Goal: Task Accomplishment & Management: Manage account settings

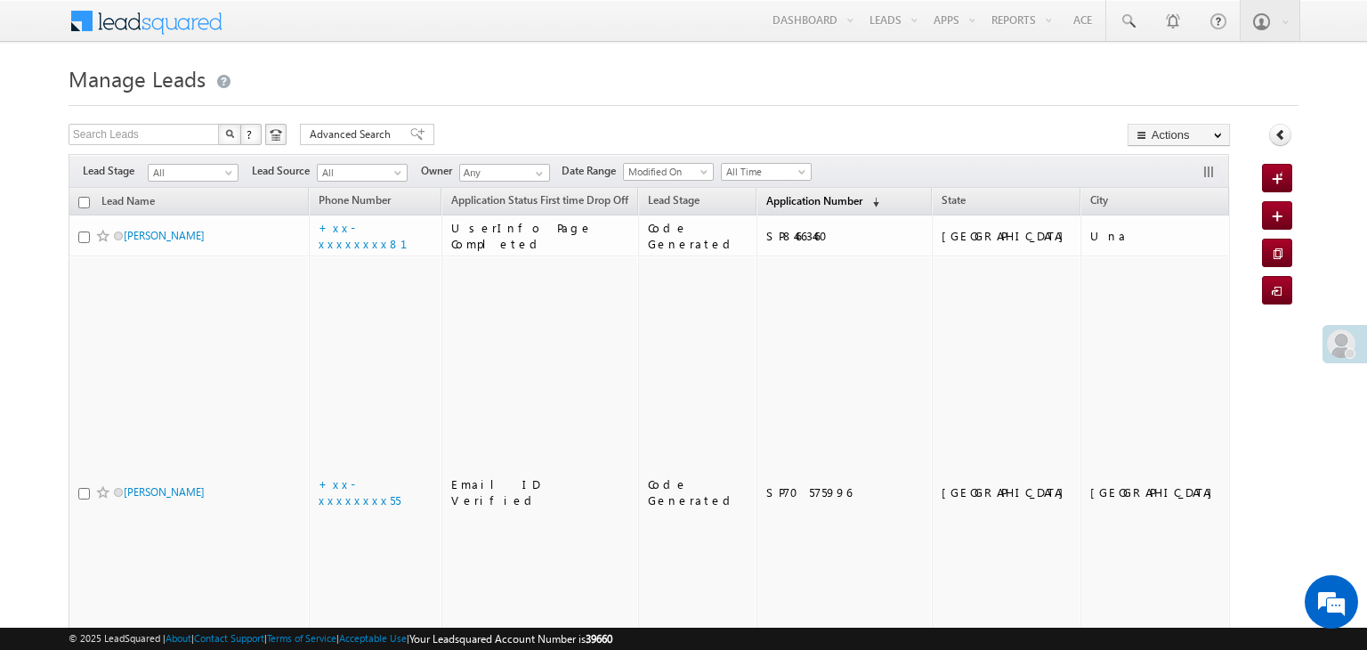
click at [766, 199] on span "Application Number" at bounding box center [814, 200] width 96 height 13
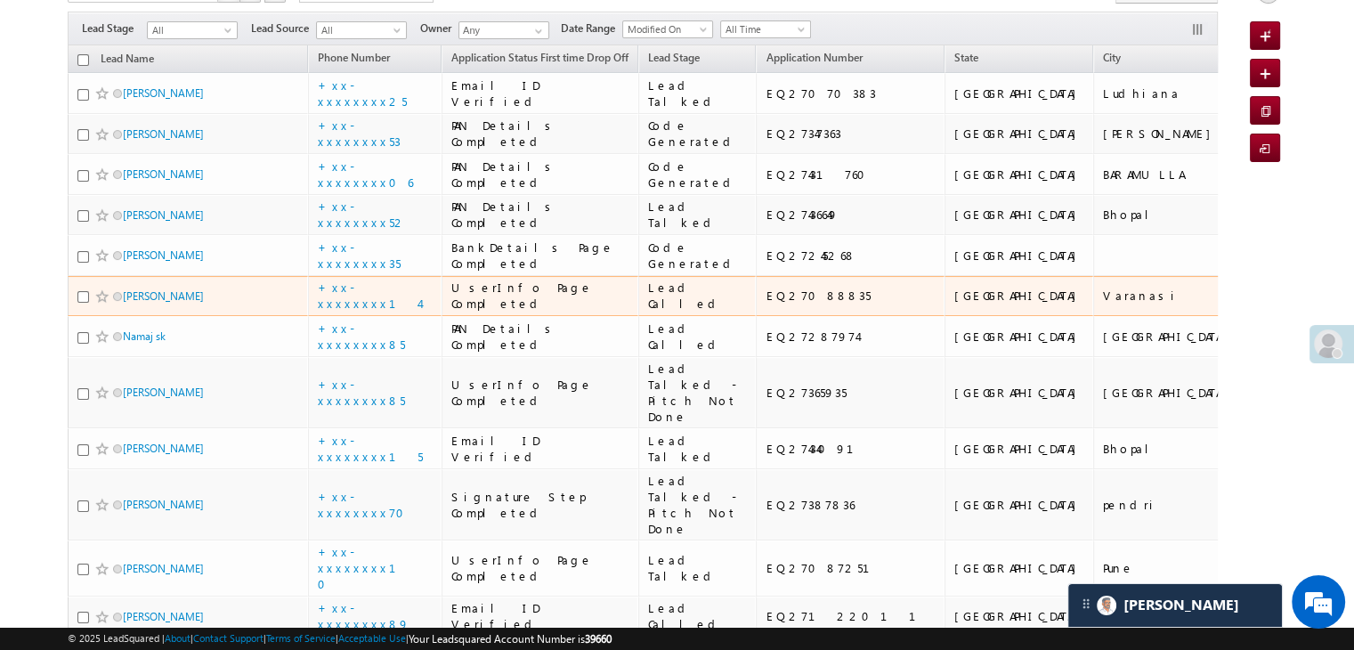
scroll to position [89, 0]
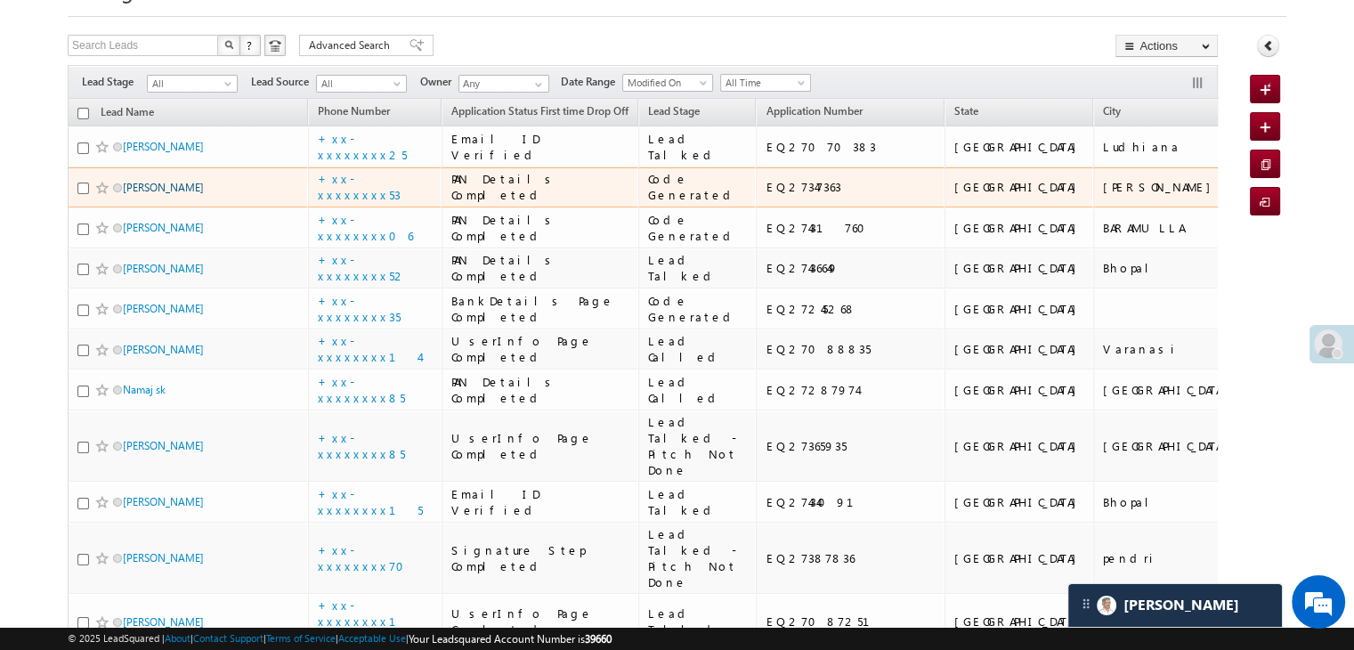
click at [175, 194] on link "Vikram Sahariya" at bounding box center [163, 187] width 81 height 13
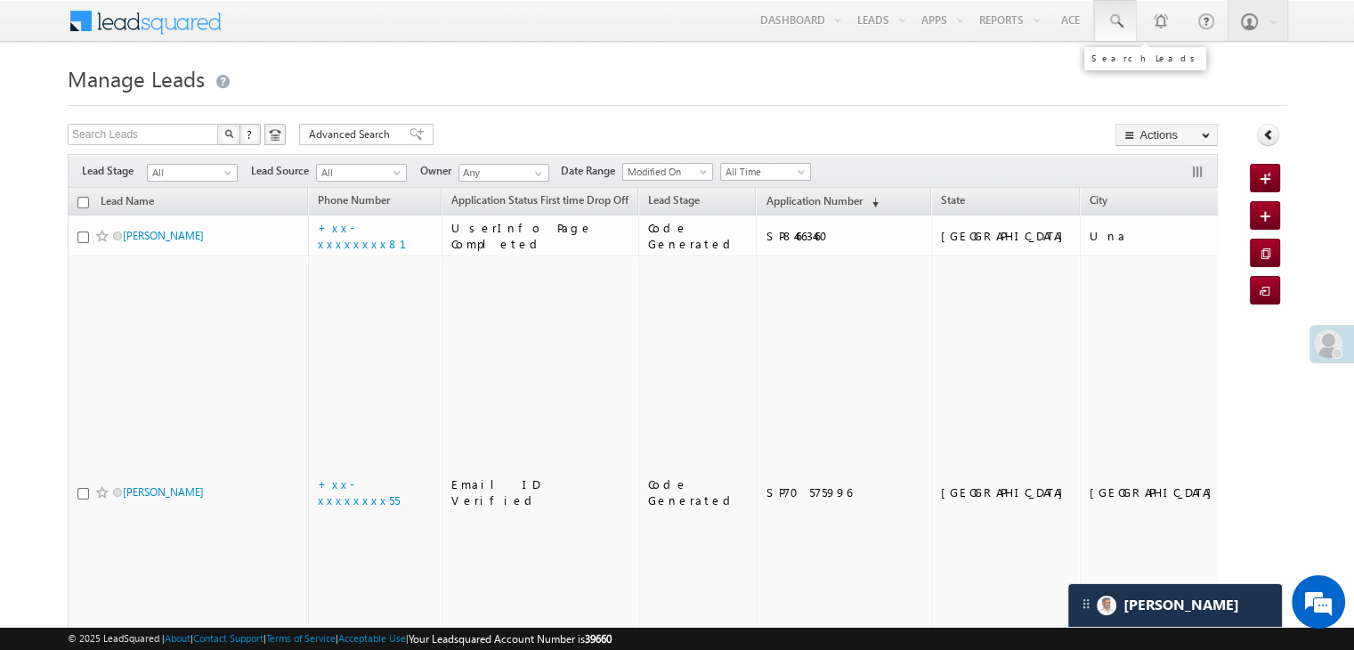
click at [1115, 19] on span at bounding box center [1116, 21] width 18 height 18
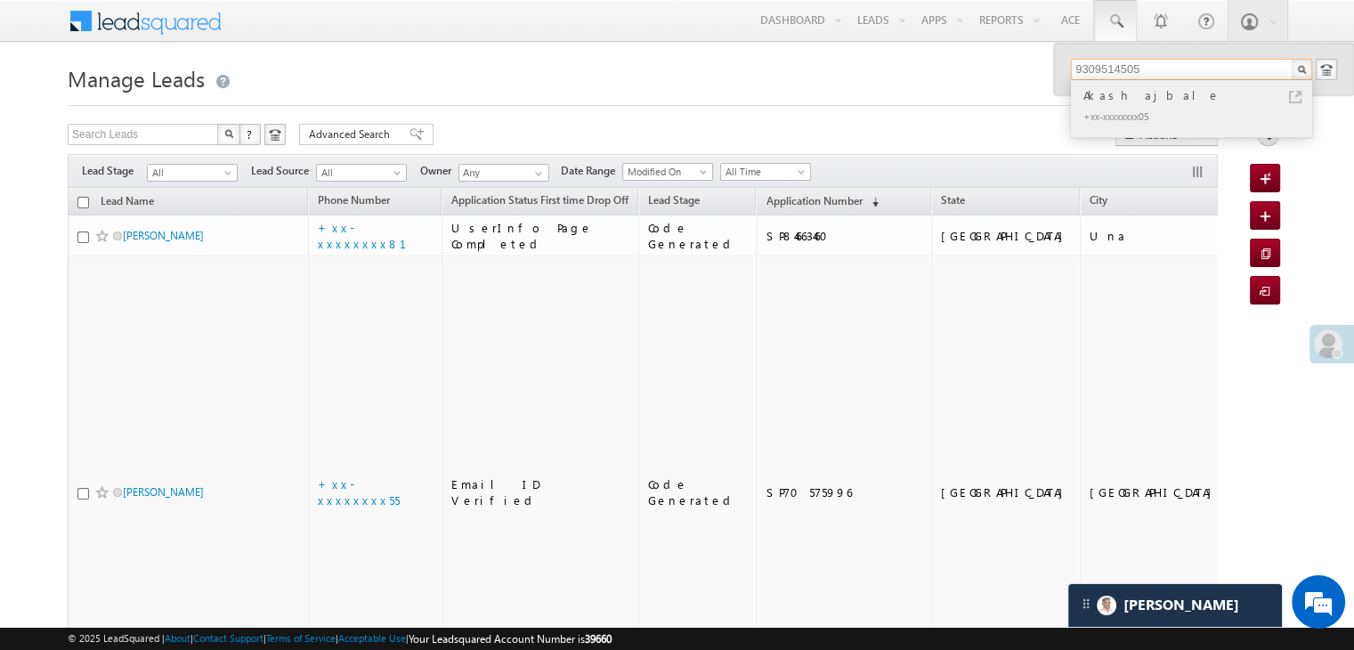
type input "9309514505"
click at [1111, 96] on div "Akash ajbale" at bounding box center [1199, 95] width 239 height 20
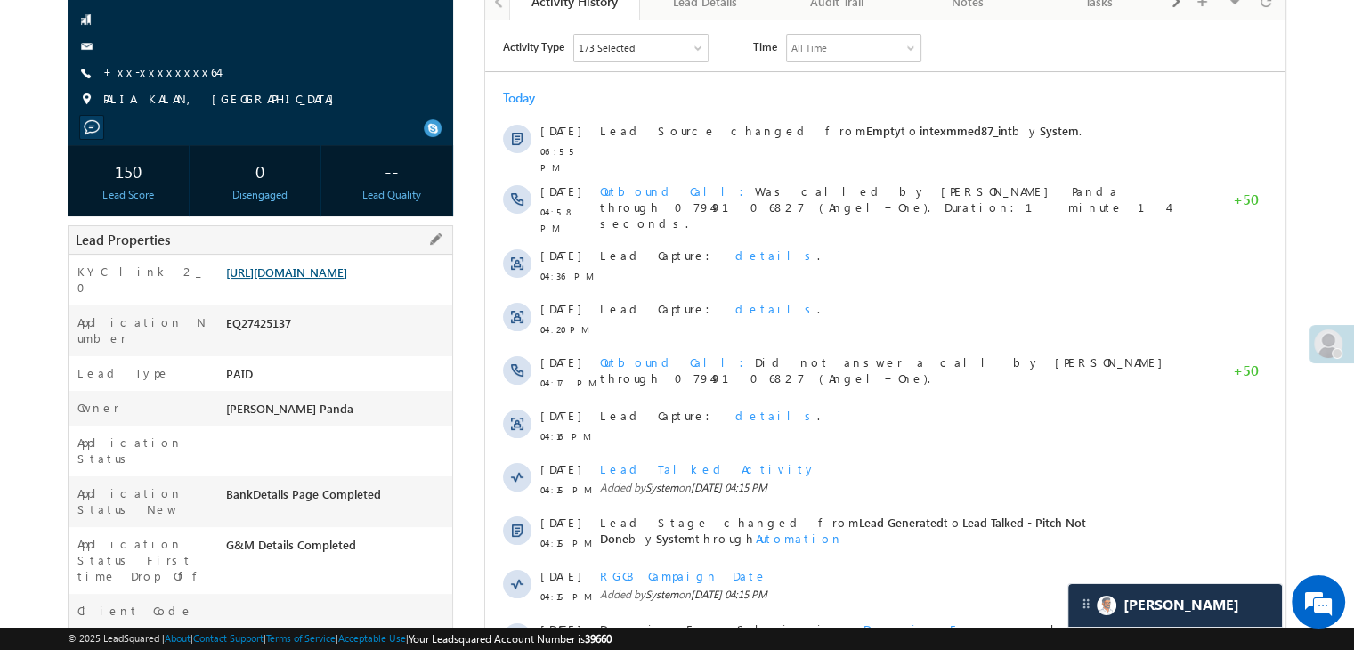
click at [327, 277] on link "https://angelbroking1-pk3em7sa.customui-test.leadsquared.com?leadId=ea867fcc-22…" at bounding box center [286, 271] width 121 height 15
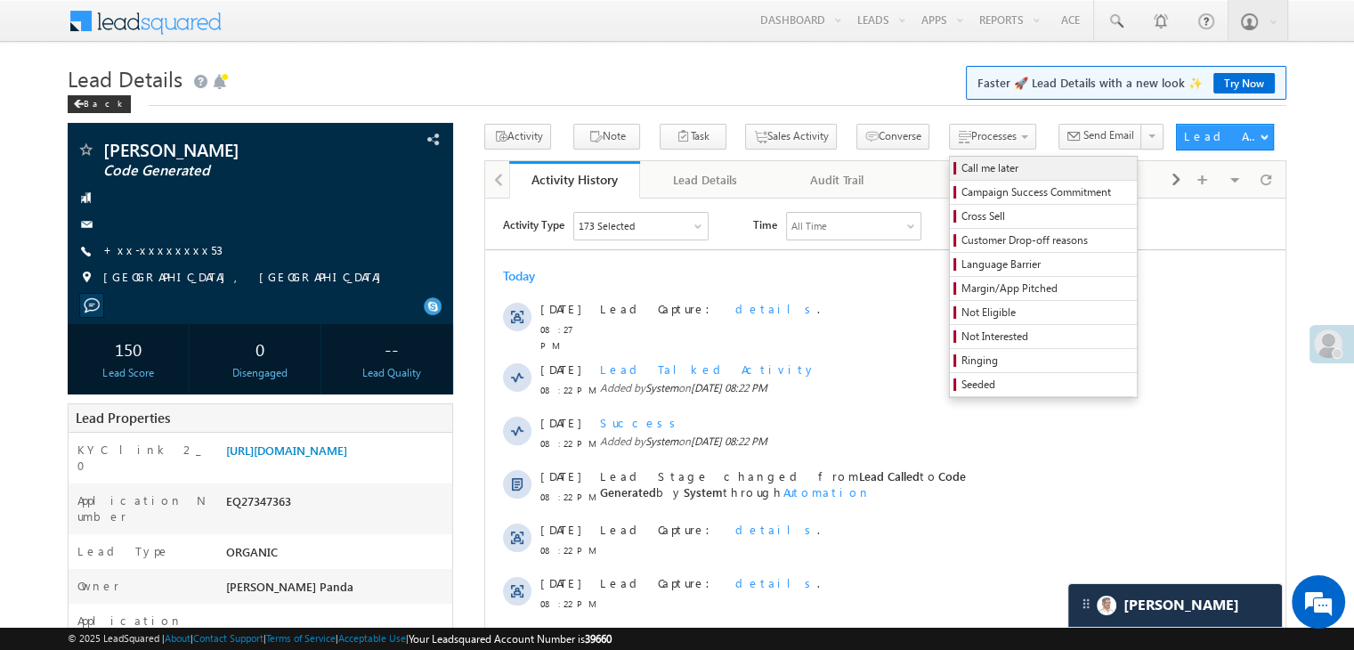
click at [961, 165] on span "Call me later" at bounding box center [1045, 168] width 169 height 16
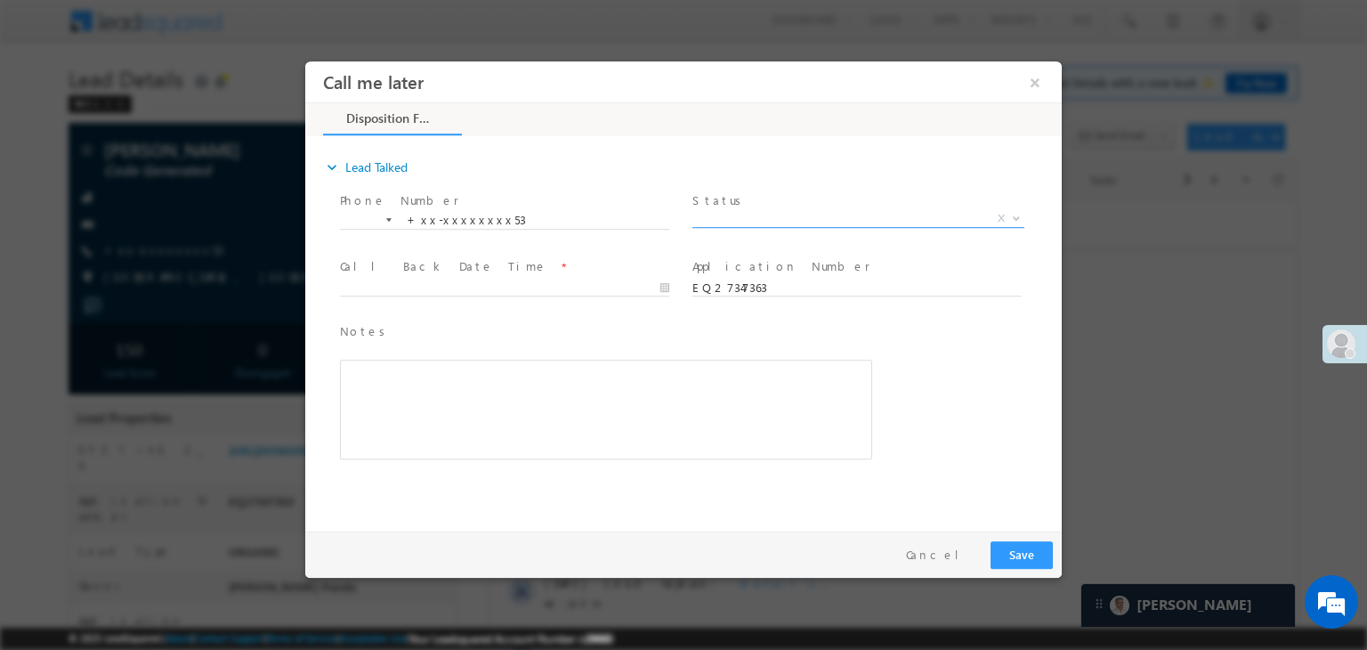
click at [851, 214] on span "X" at bounding box center [859, 219] width 332 height 18
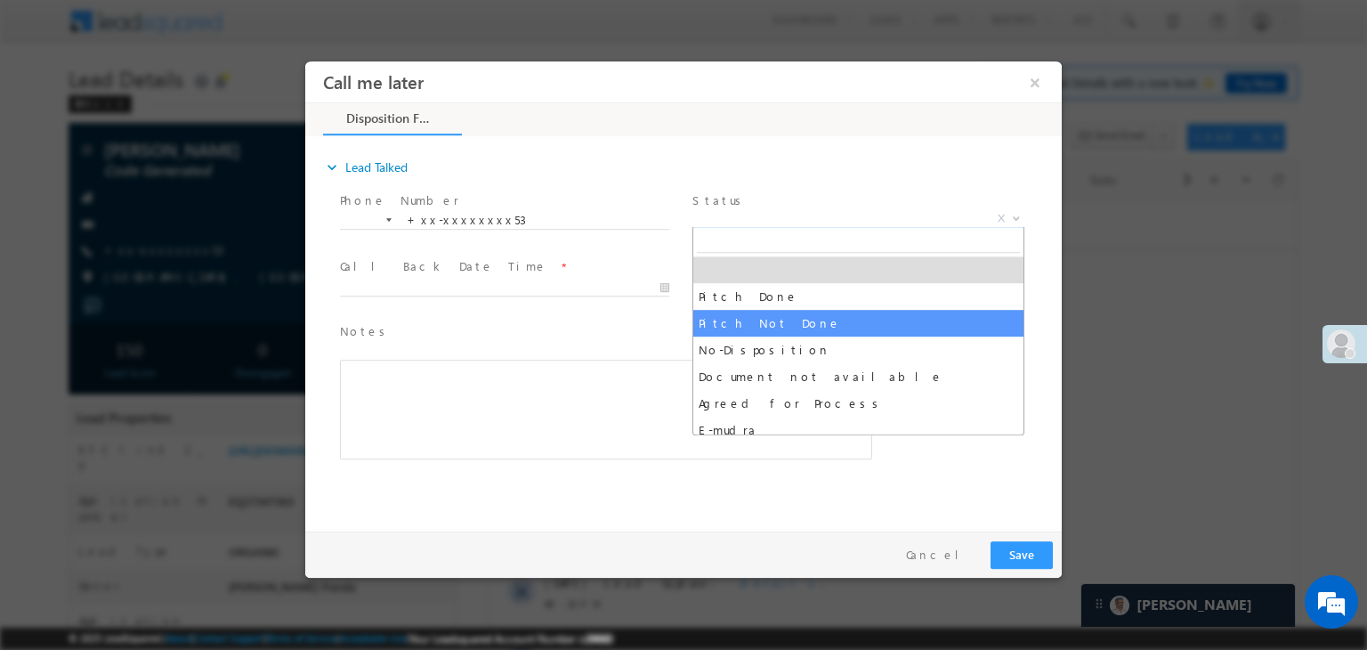
select select "Pitch Not Done"
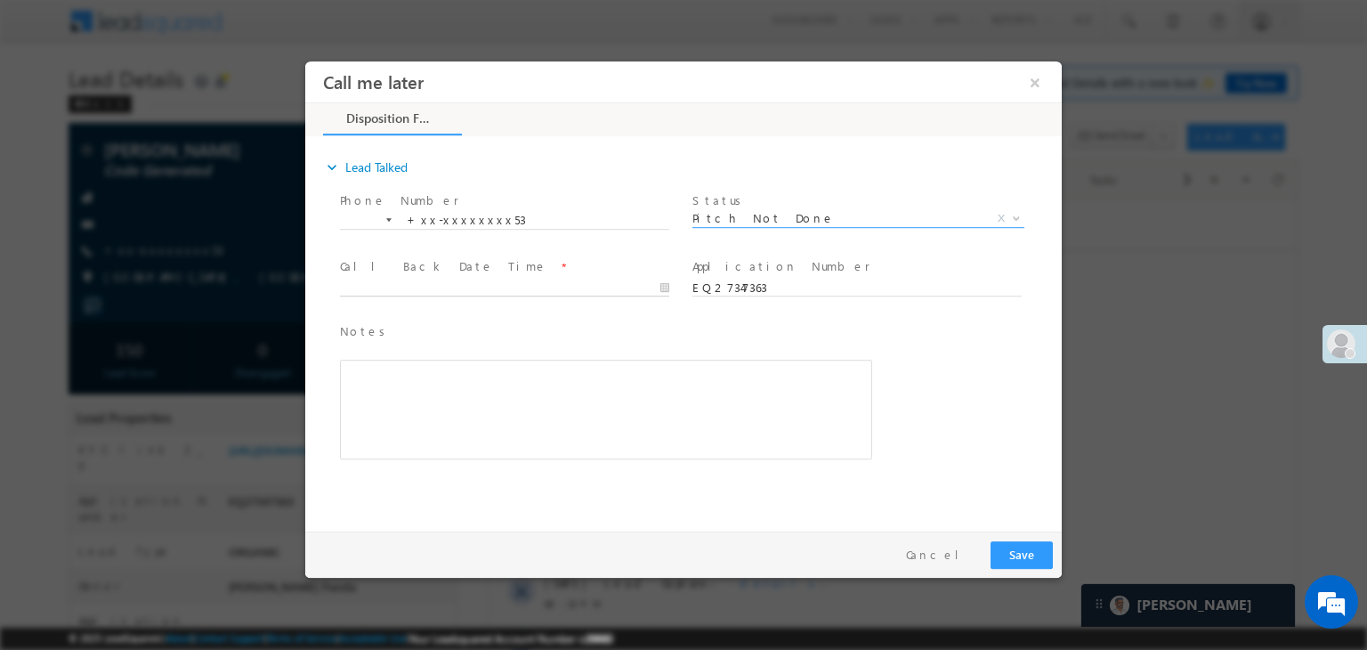
type input "08/19/25 8:53 PM"
click at [613, 292] on input "08/19/25 8:53 PM" at bounding box center [504, 289] width 329 height 18
click at [1018, 550] on button "Save" at bounding box center [1022, 555] width 62 height 28
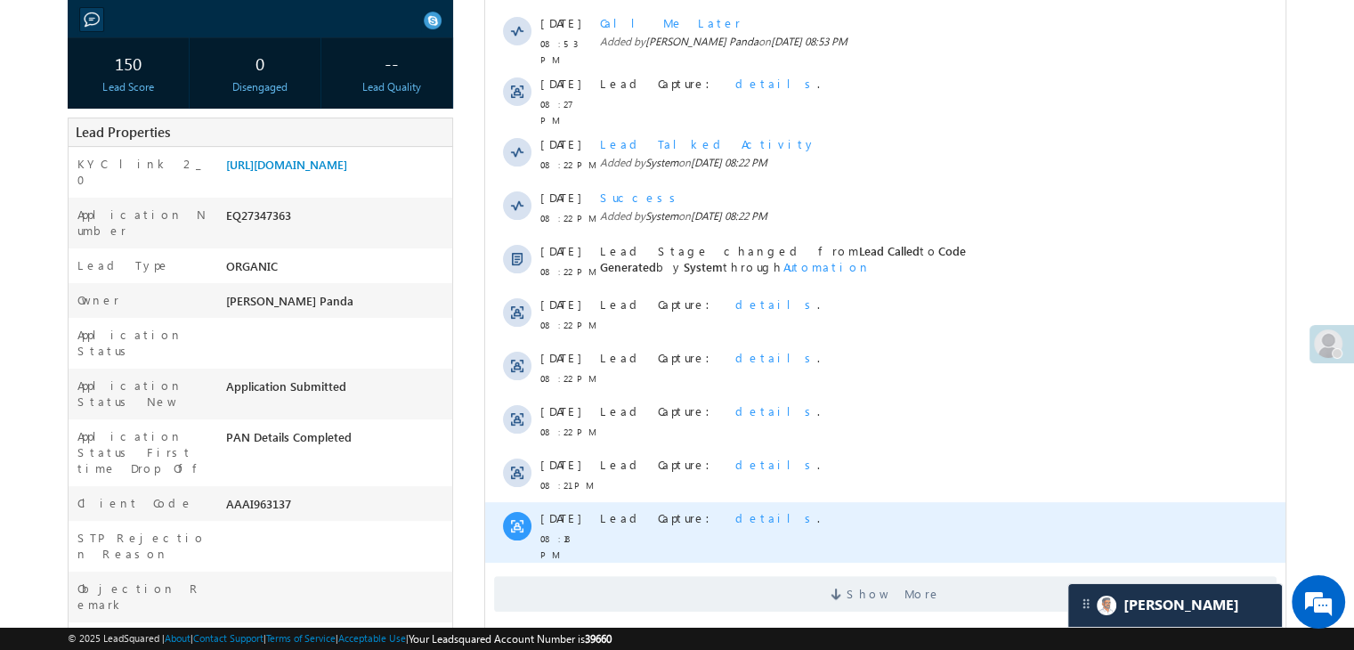
scroll to position [356, 0]
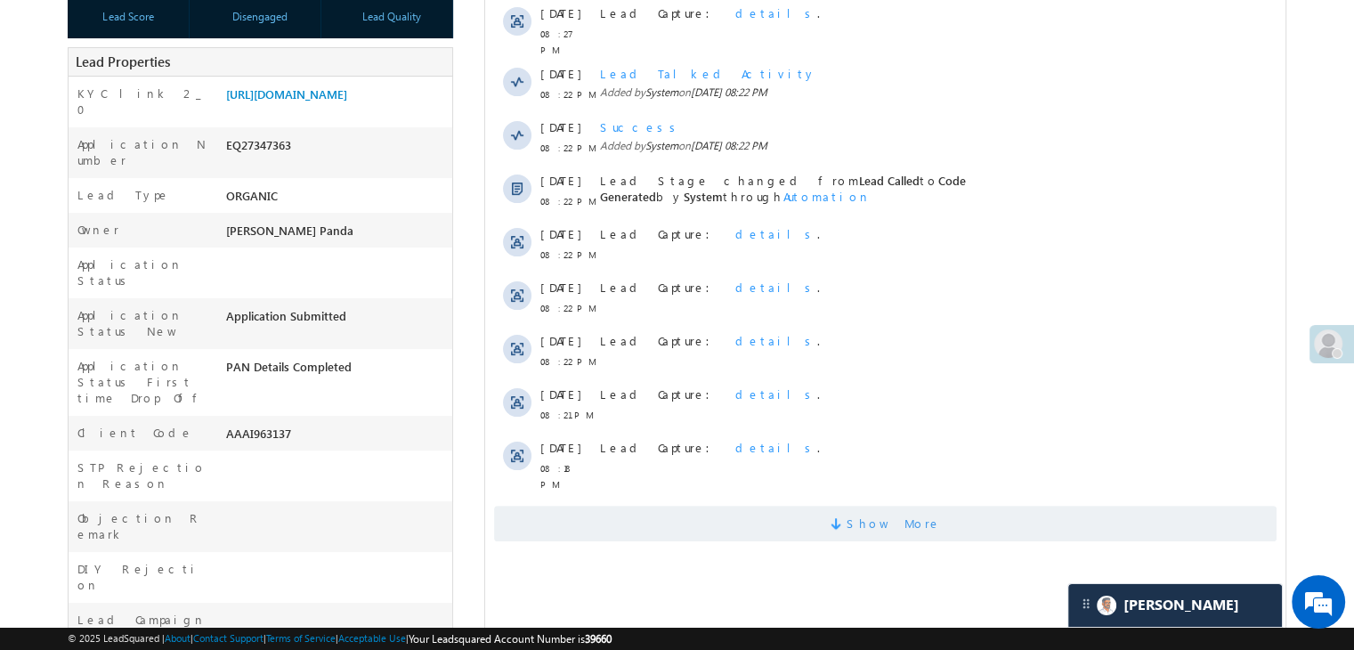
click at [906, 506] on span "Show More" at bounding box center [894, 524] width 94 height 36
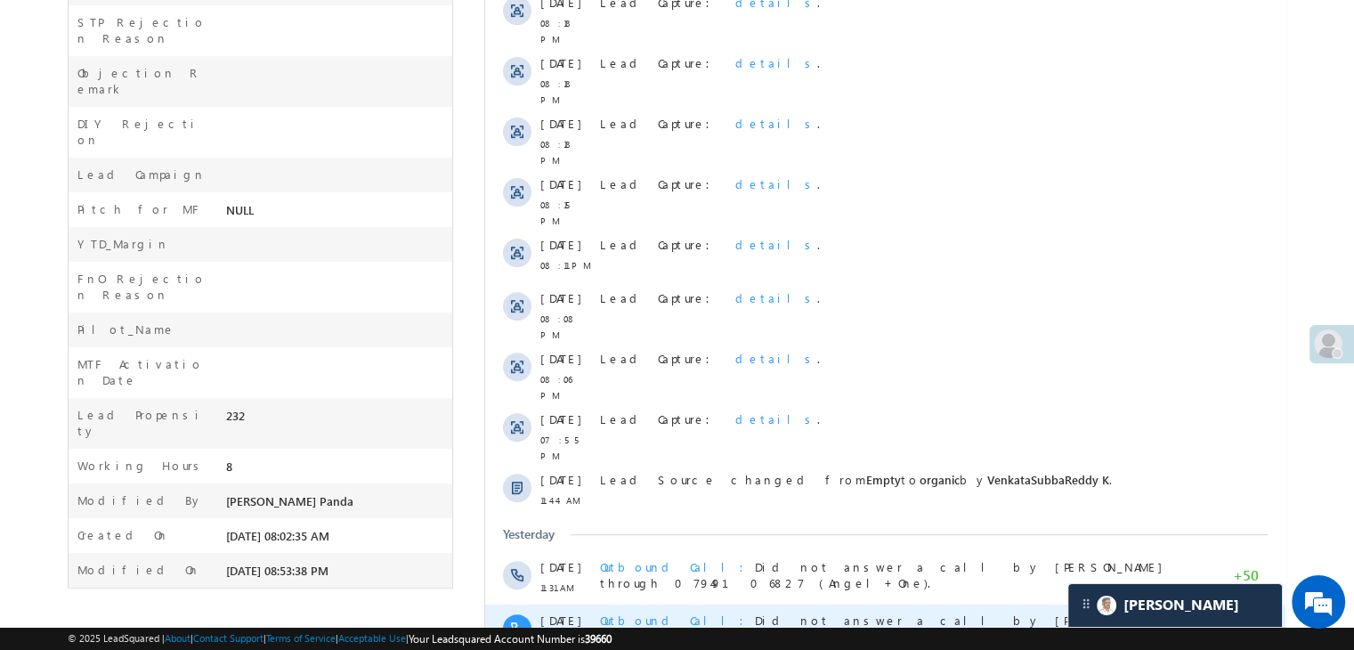
scroll to position [866, 0]
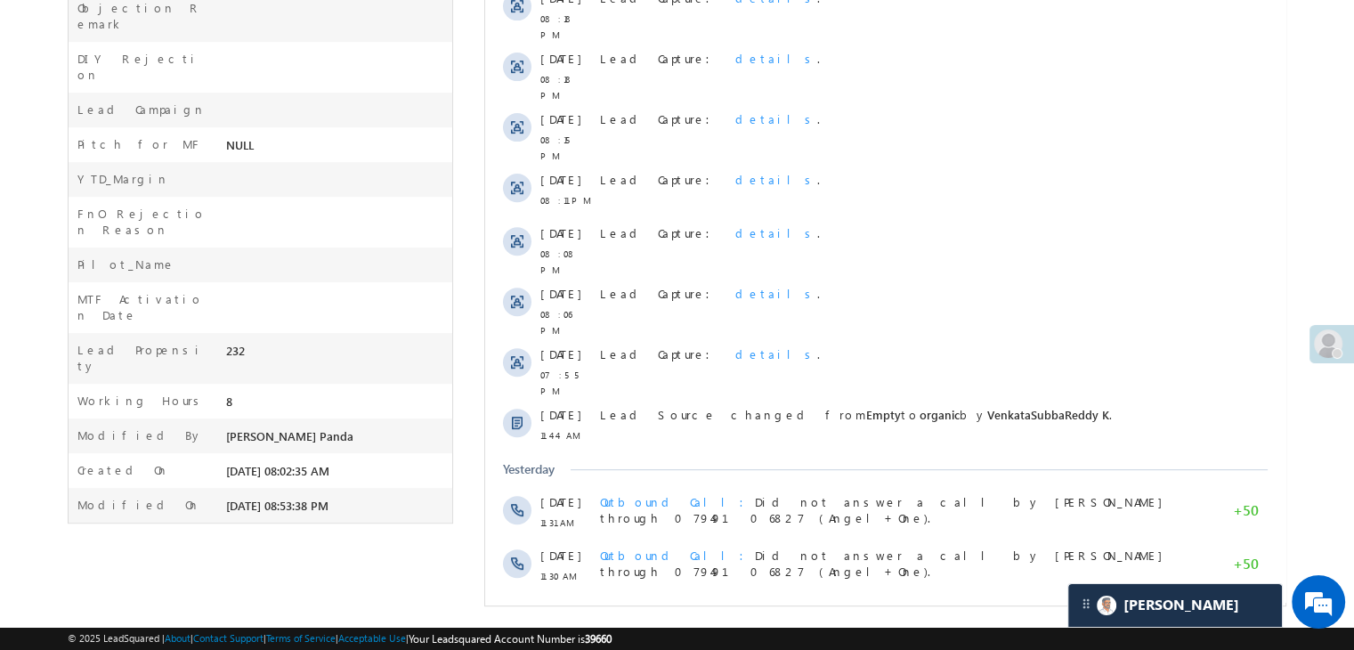
click at [890, 606] on span "Show More" at bounding box center [894, 624] width 94 height 36
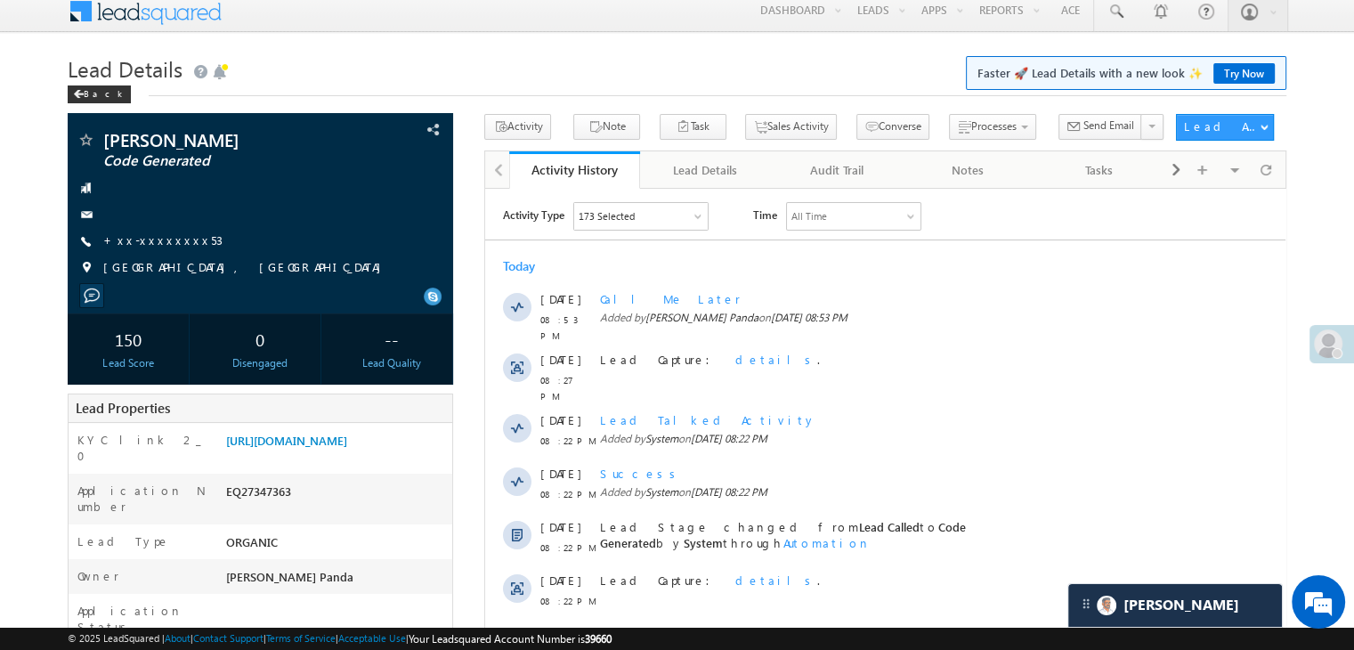
scroll to position [0, 0]
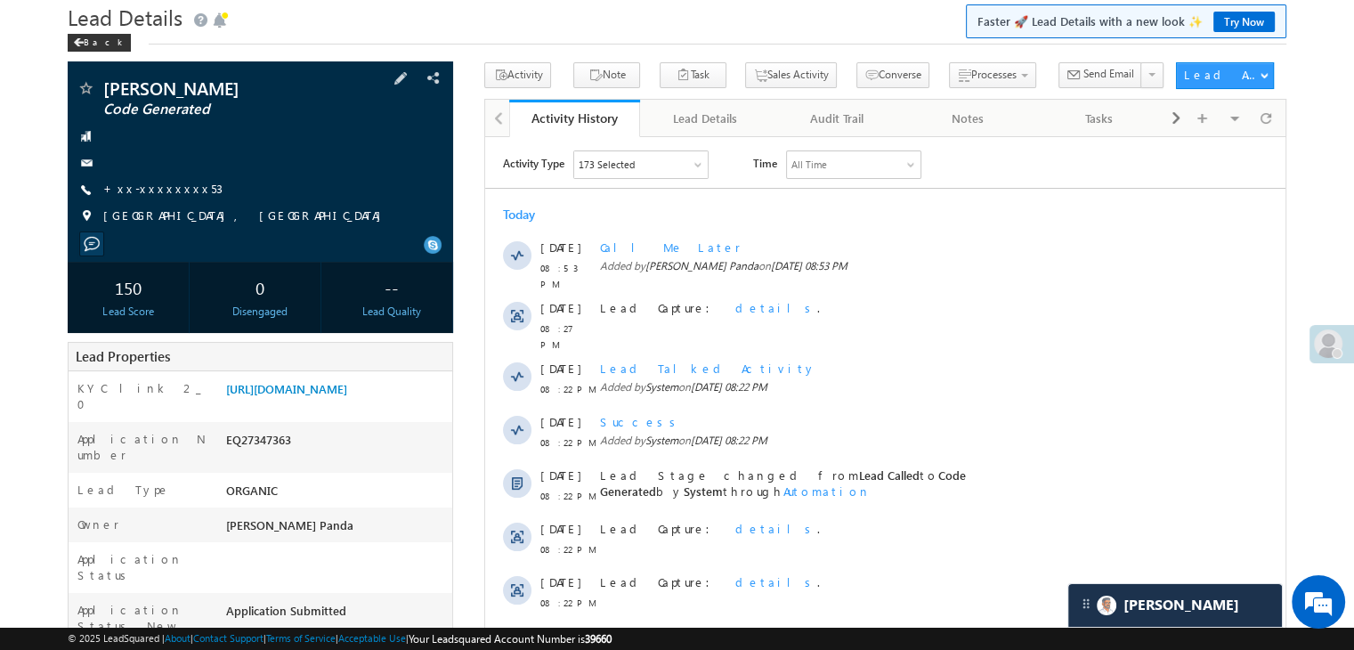
scroll to position [89, 0]
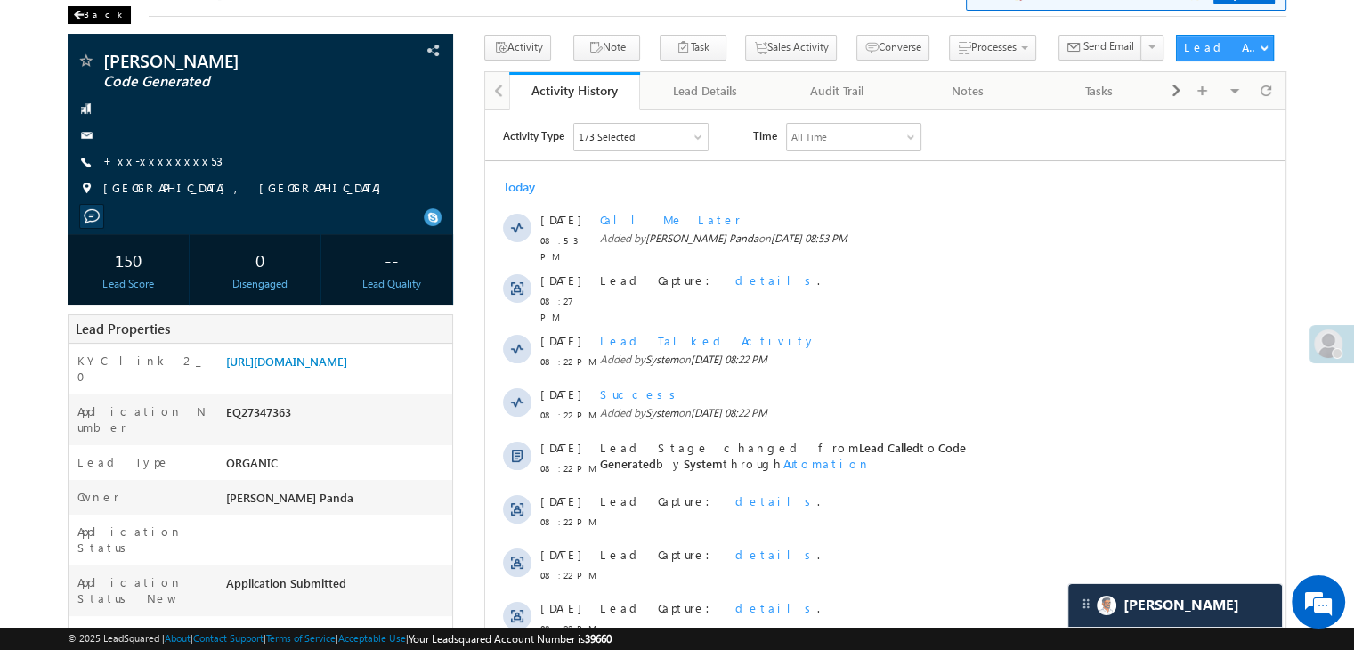
click at [85, 9] on div "Back" at bounding box center [99, 15] width 63 height 18
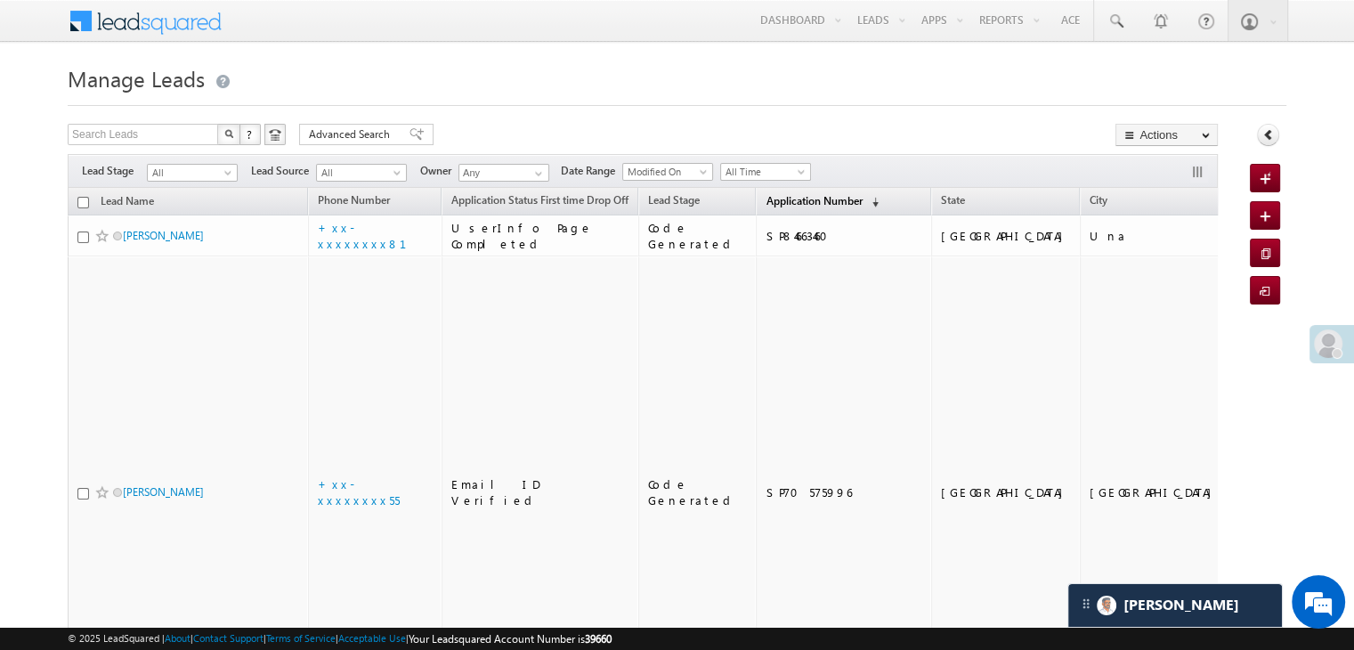
click at [769, 204] on span "Application Number" at bounding box center [814, 200] width 96 height 13
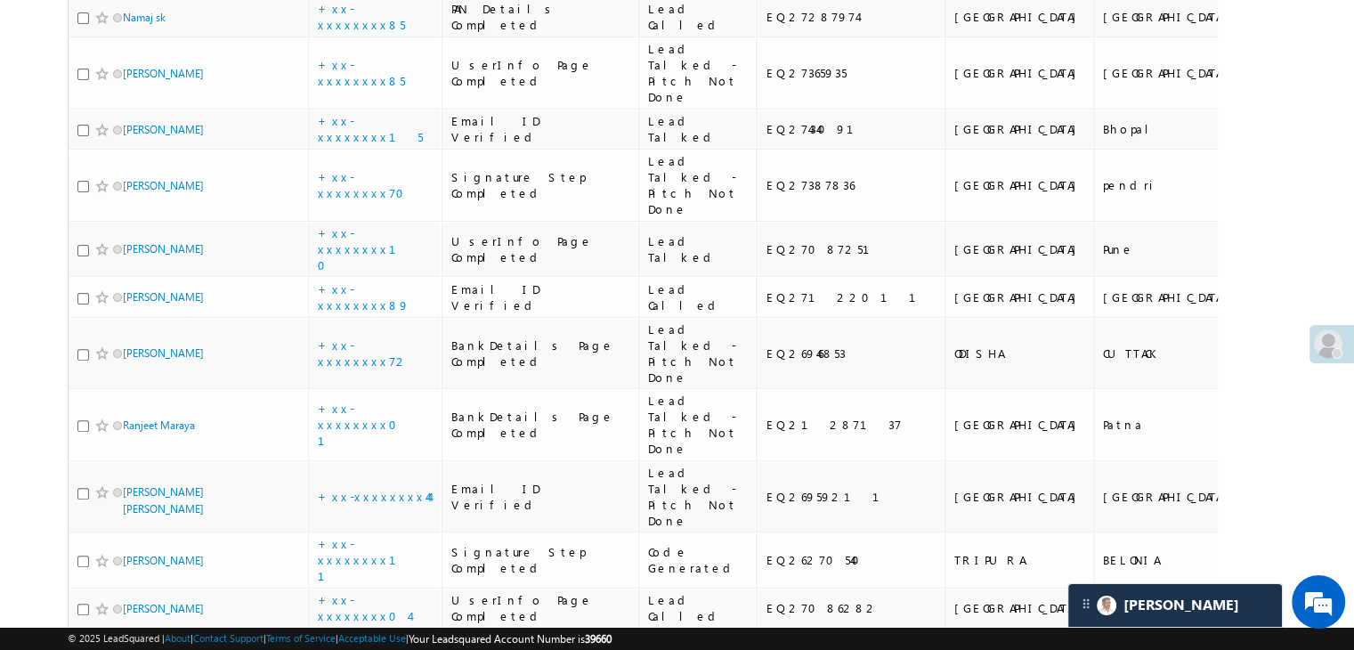
scroll to position [534, 0]
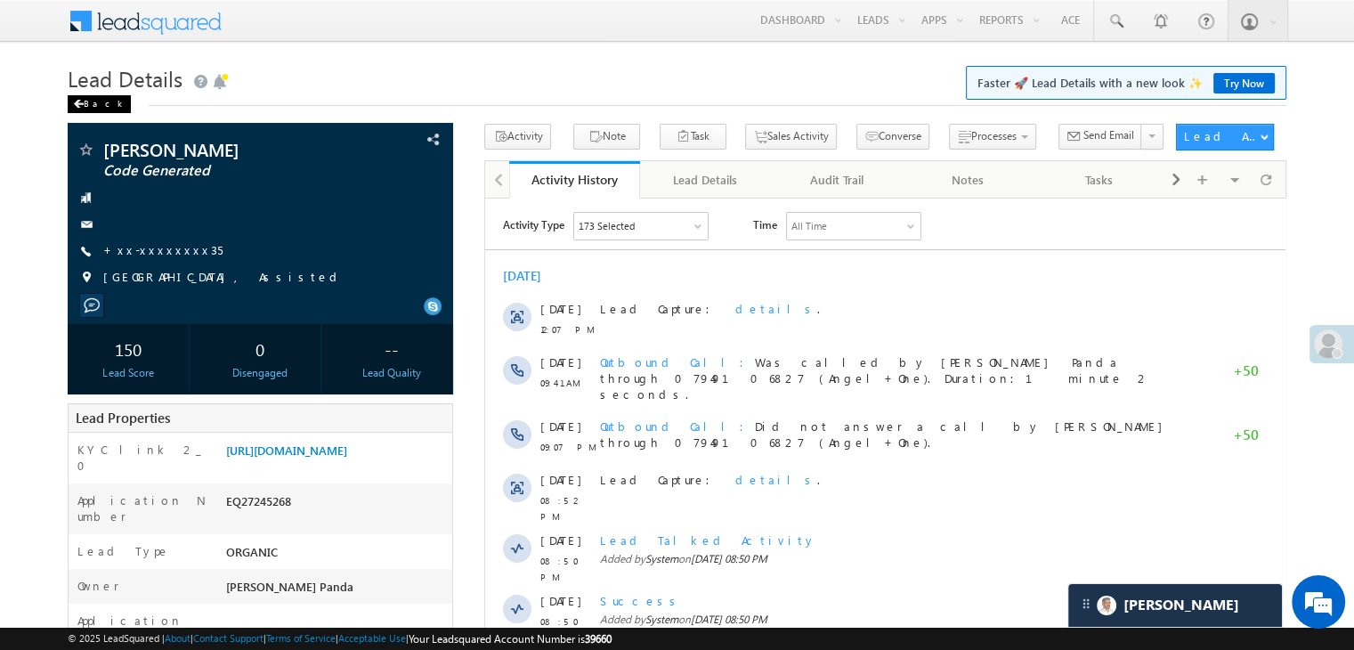
click at [93, 110] on div "Back" at bounding box center [99, 104] width 63 height 18
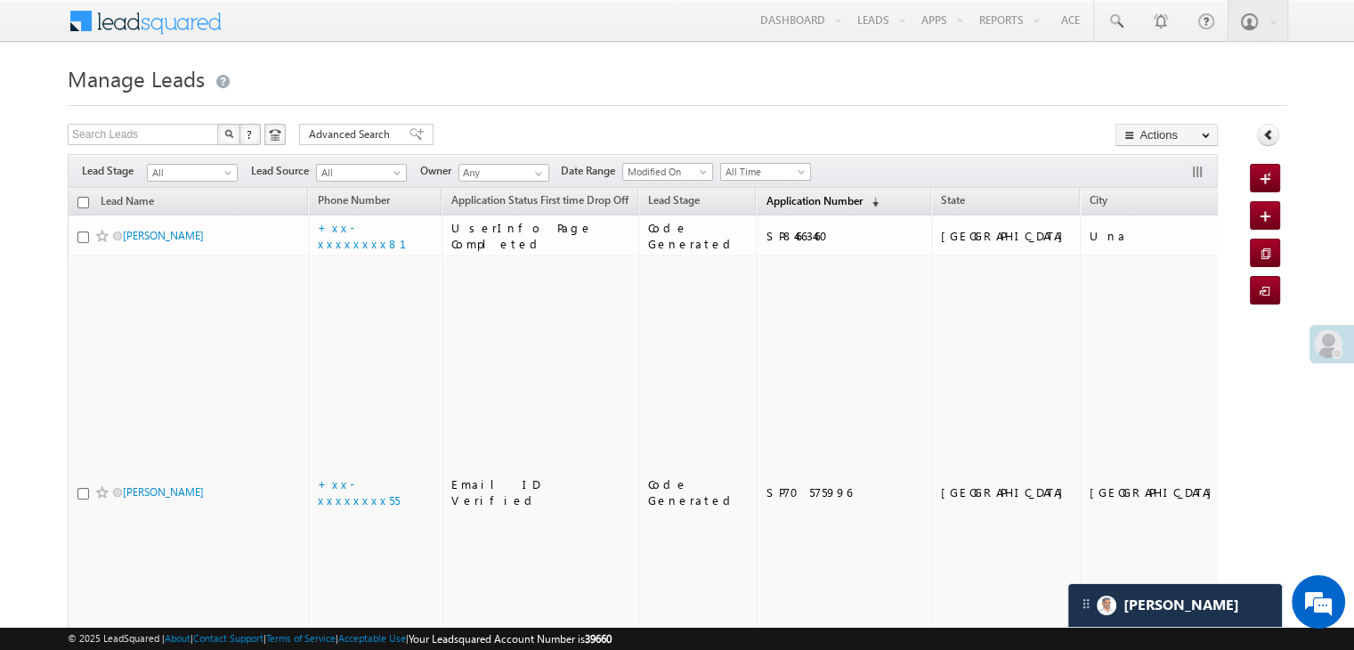
click at [791, 204] on span "Application Number" at bounding box center [814, 200] width 96 height 13
click at [777, 197] on span "Application Number" at bounding box center [814, 200] width 96 height 13
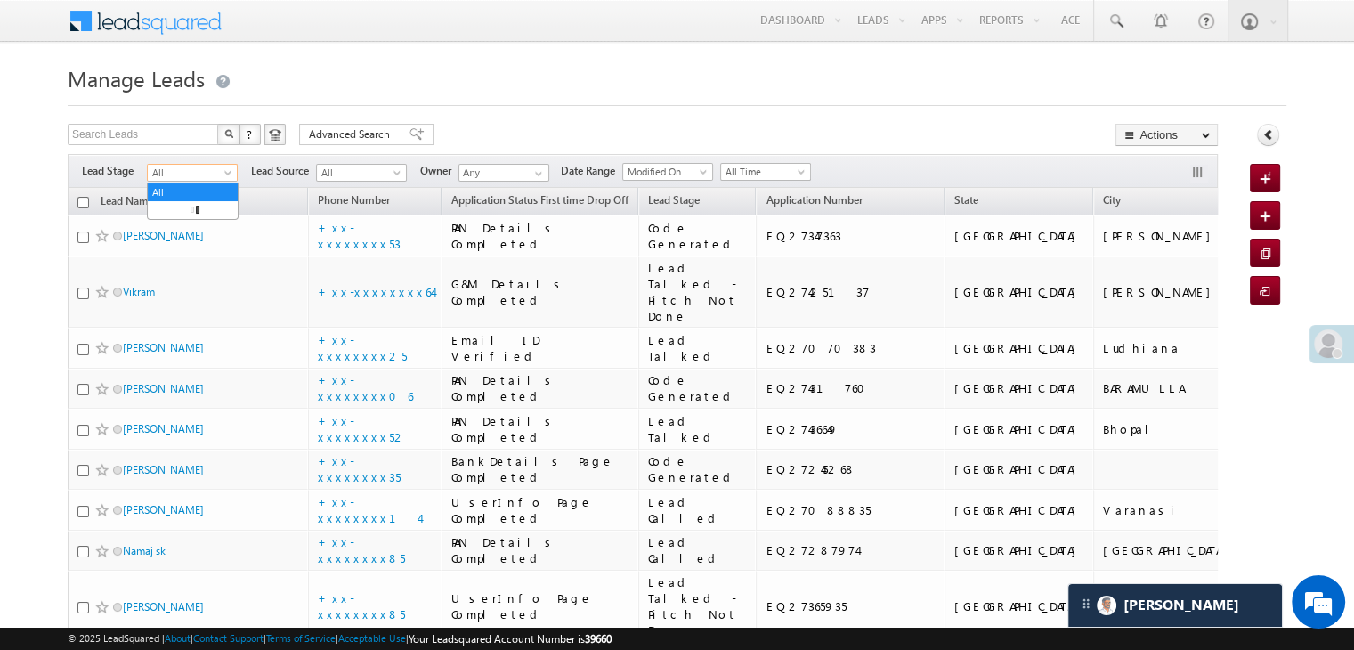
click at [232, 175] on span at bounding box center [230, 176] width 14 height 14
click at [179, 214] on link "Lead Generated" at bounding box center [193, 210] width 90 height 16
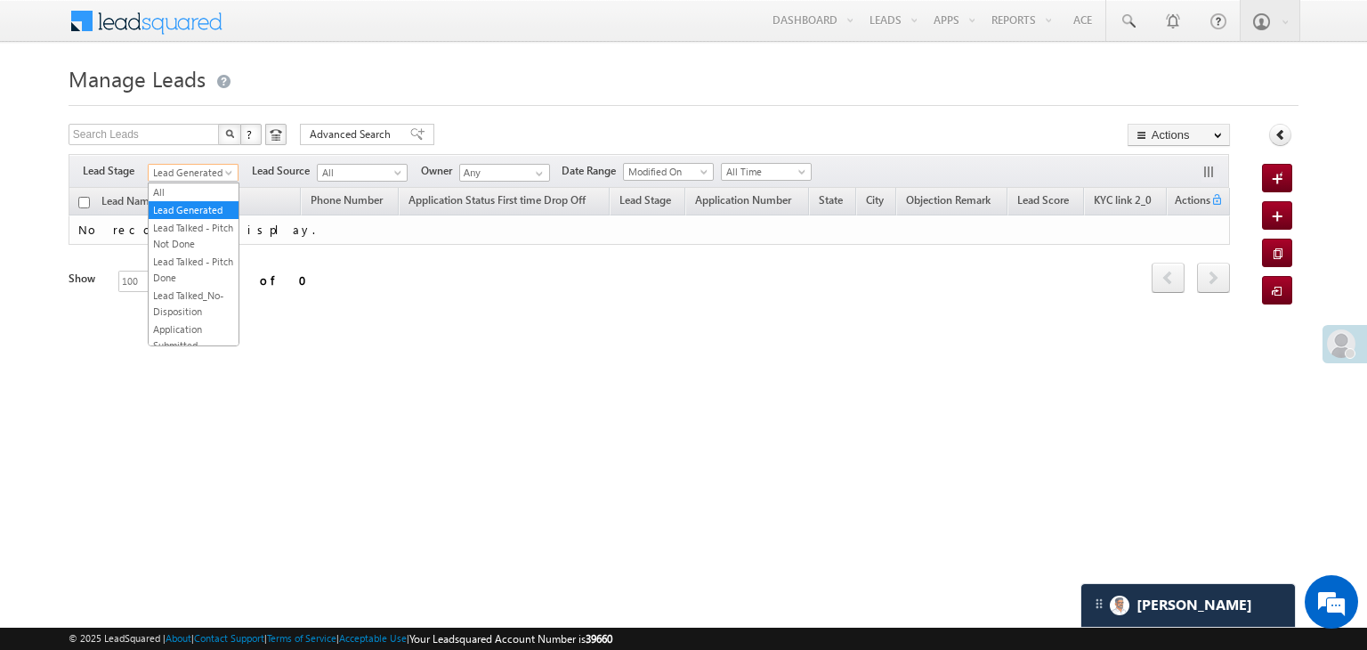
click at [196, 166] on span "Lead Generated" at bounding box center [191, 173] width 85 height 16
click at [185, 184] on link "All" at bounding box center [194, 192] width 90 height 16
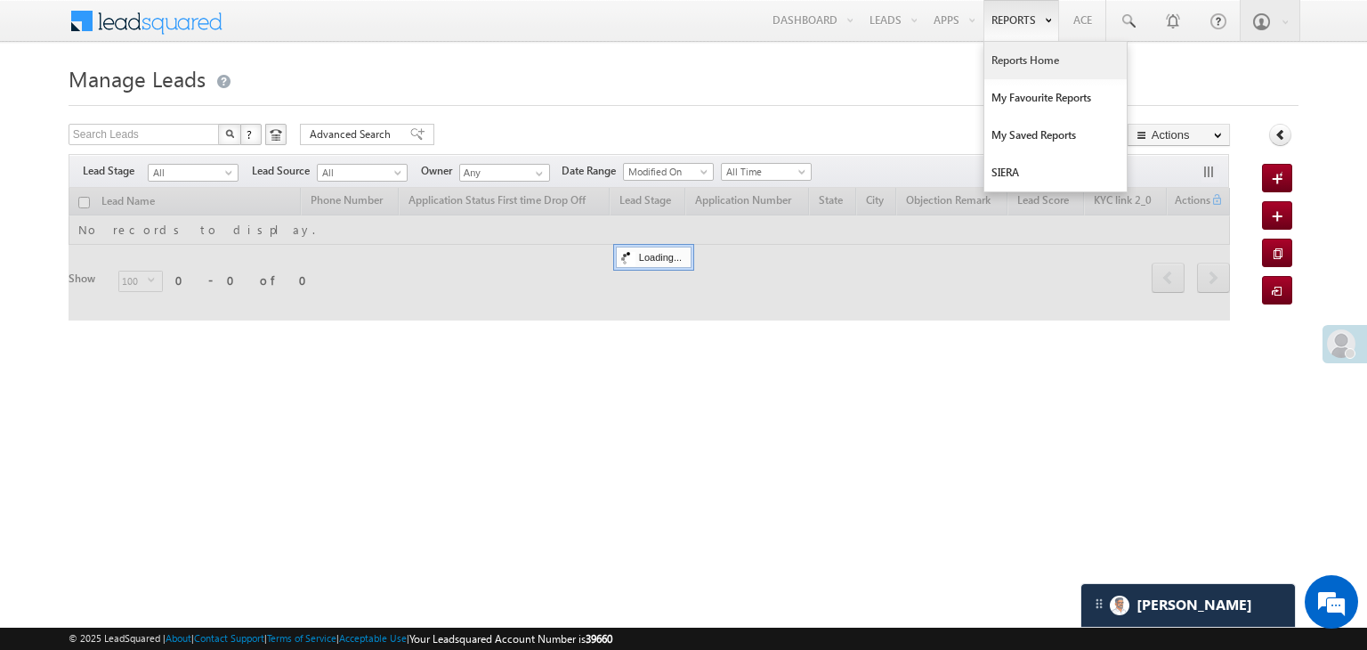
click at [1016, 58] on link "Reports Home" at bounding box center [1056, 60] width 142 height 37
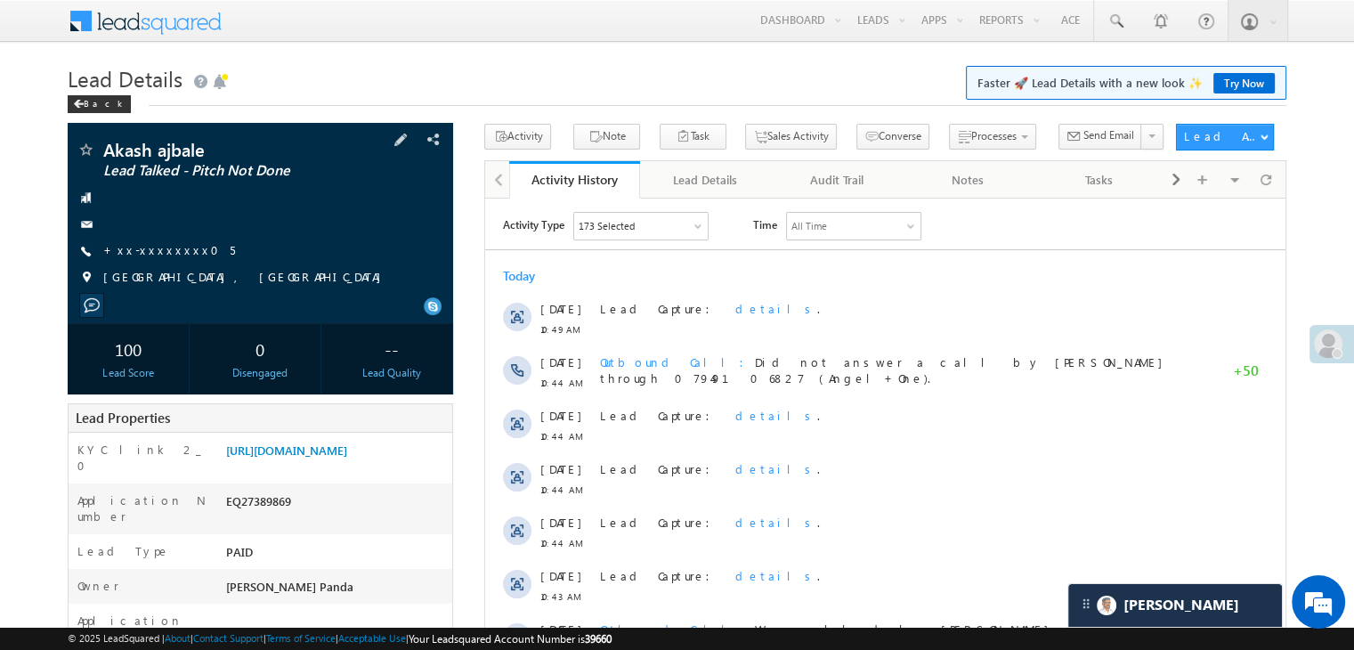
scroll to position [267, 0]
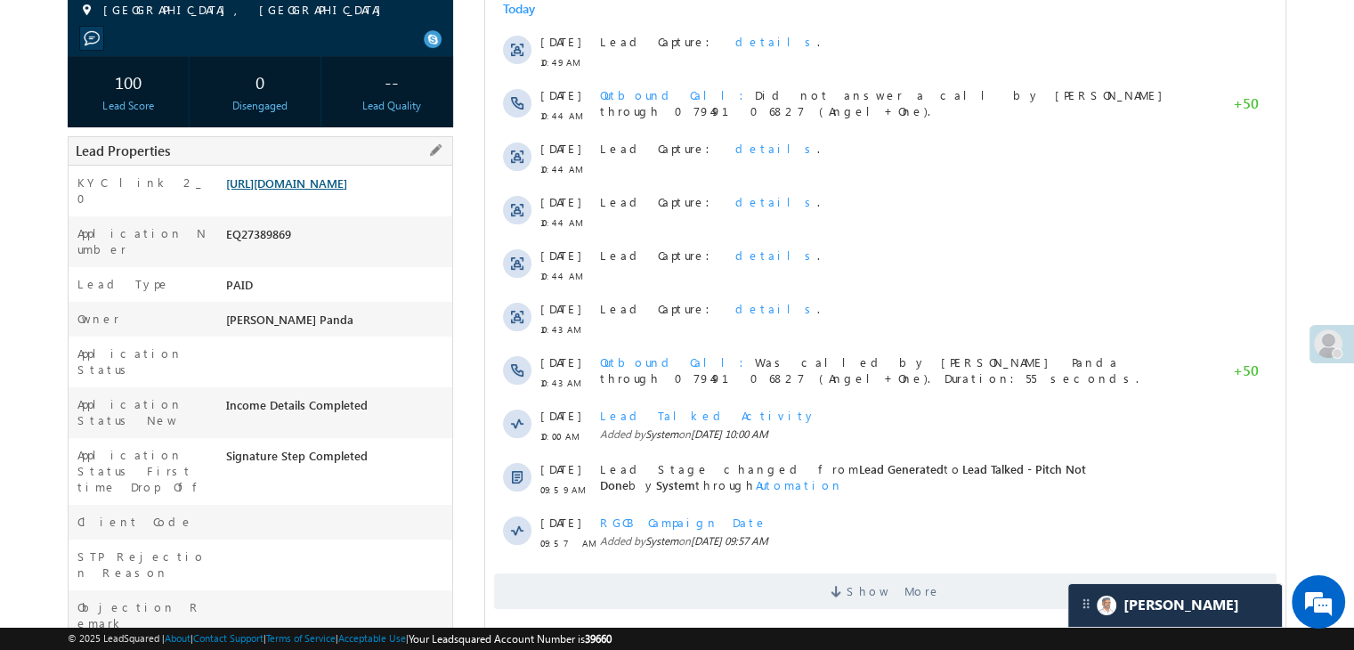
click at [347, 191] on link "https://angelbroking1-pk3em7sa.customui-test.leadsquared.com?leadId=04bfc176-a9…" at bounding box center [286, 182] width 121 height 15
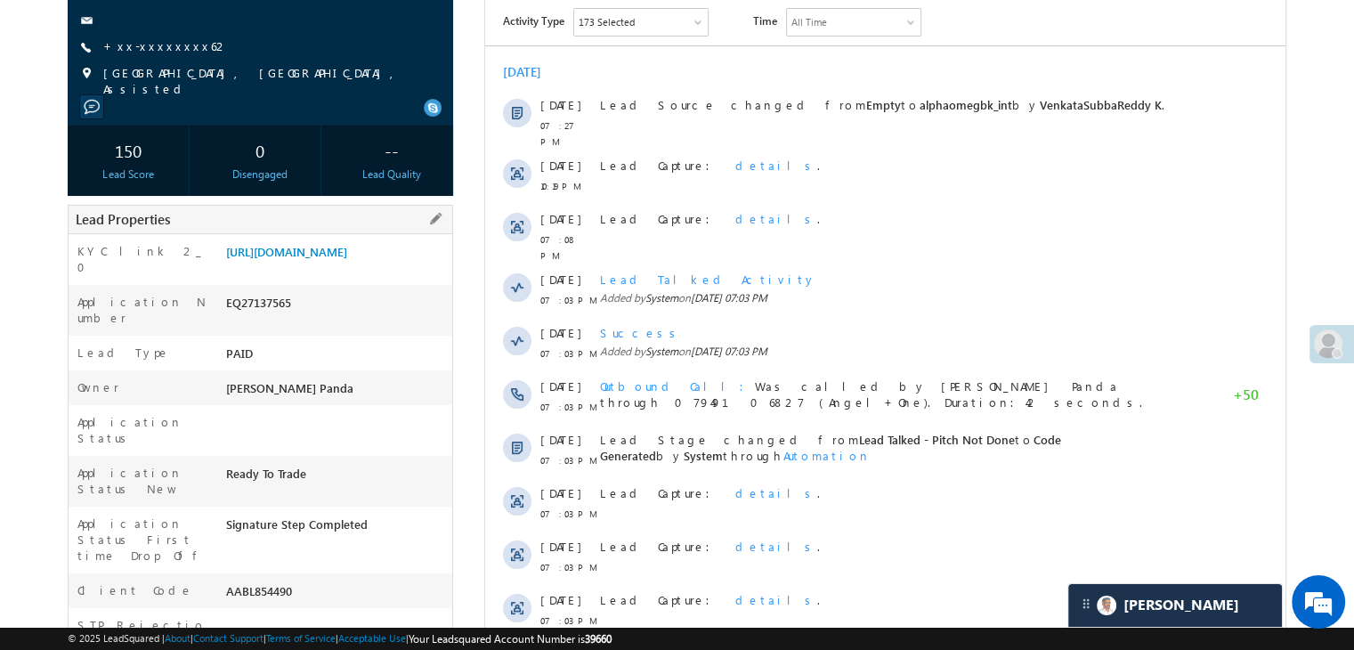
scroll to position [445, 0]
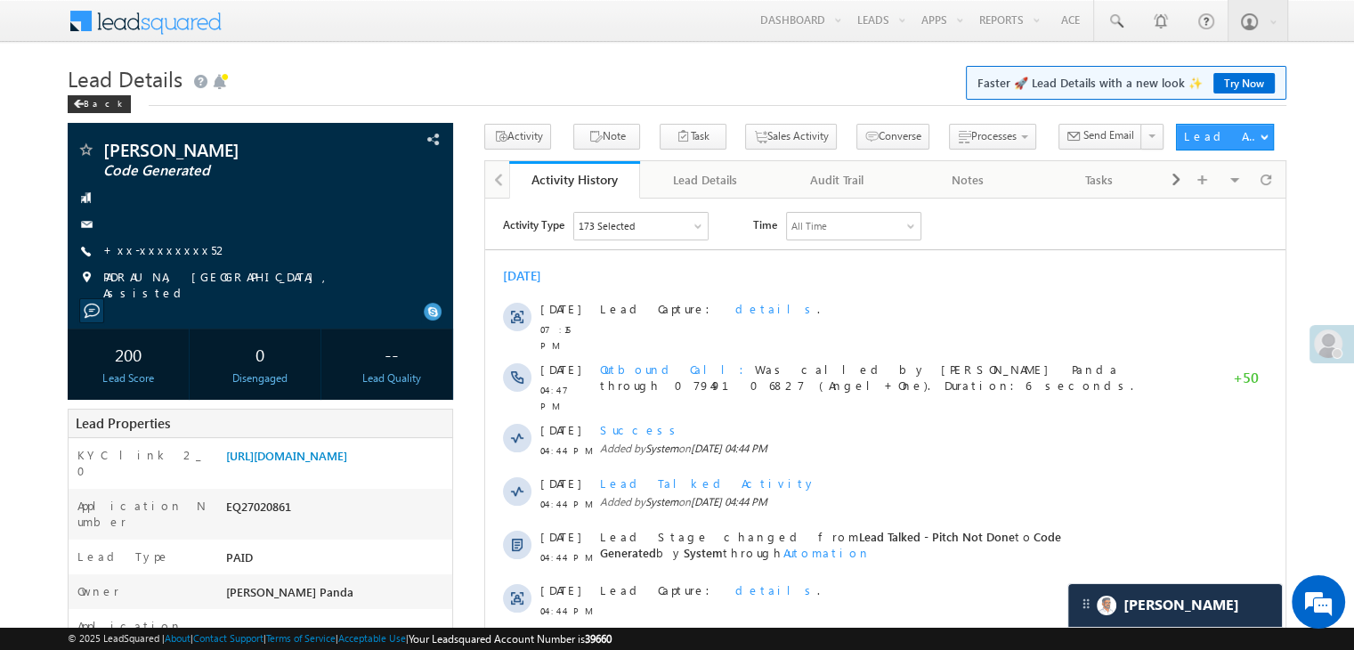
scroll to position [178, 0]
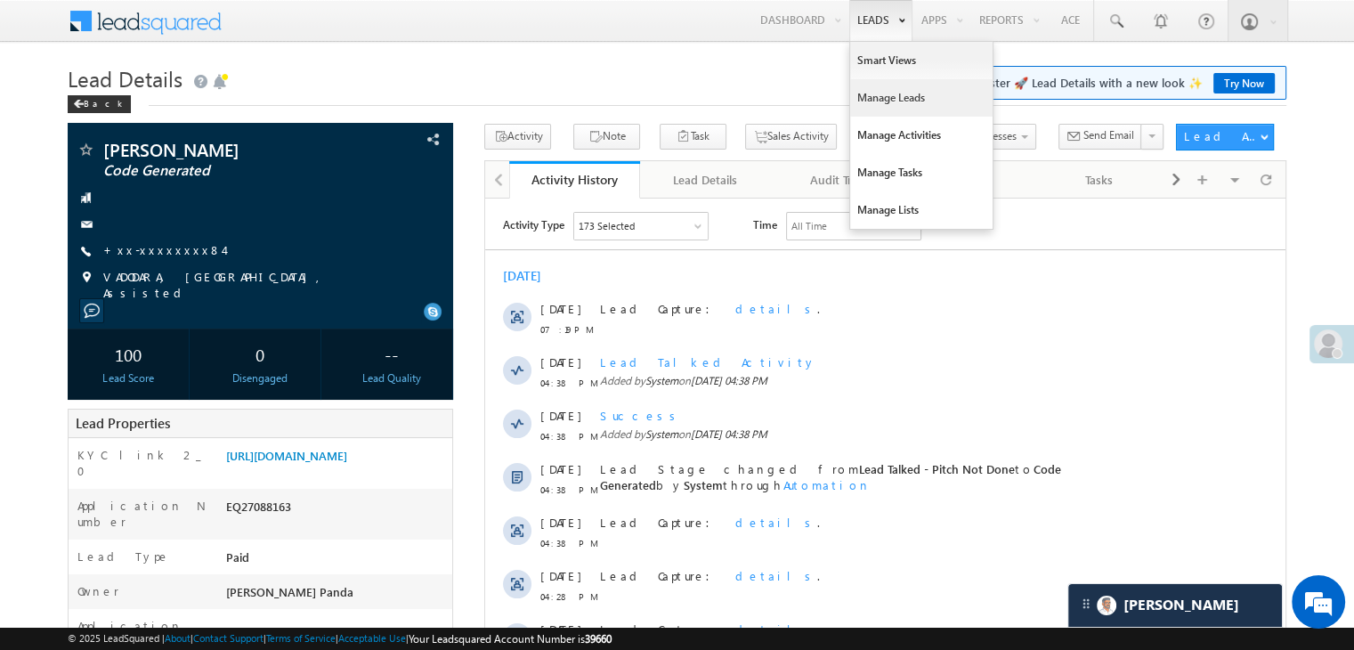
click at [879, 90] on link "Manage Leads" at bounding box center [921, 97] width 142 height 37
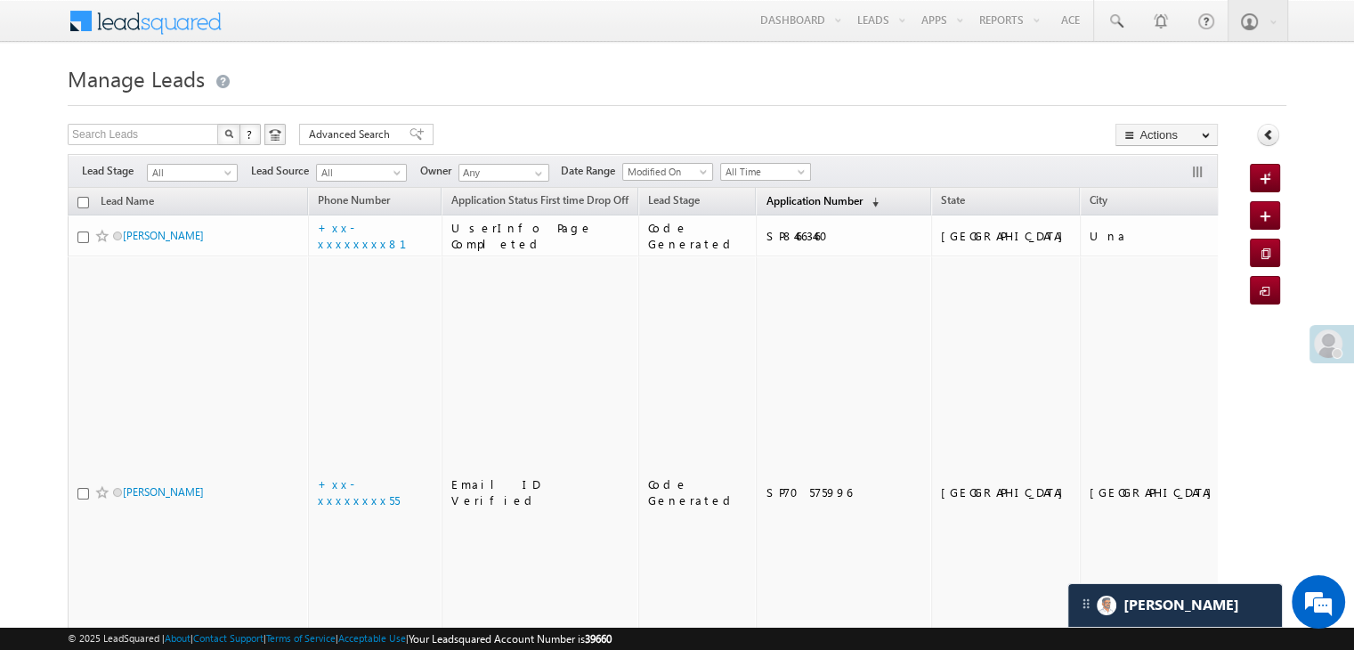
click at [767, 198] on span "Application Number" at bounding box center [814, 200] width 96 height 13
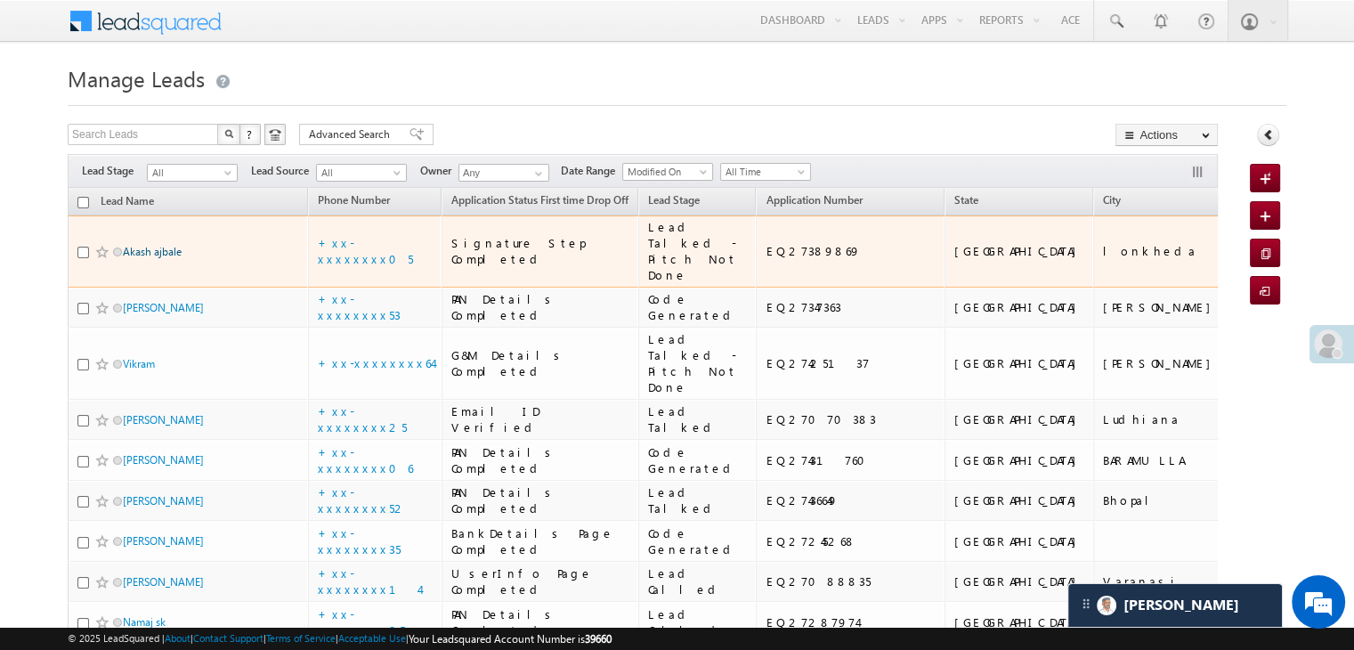
click at [146, 258] on link "Akash ajbale" at bounding box center [152, 251] width 59 height 13
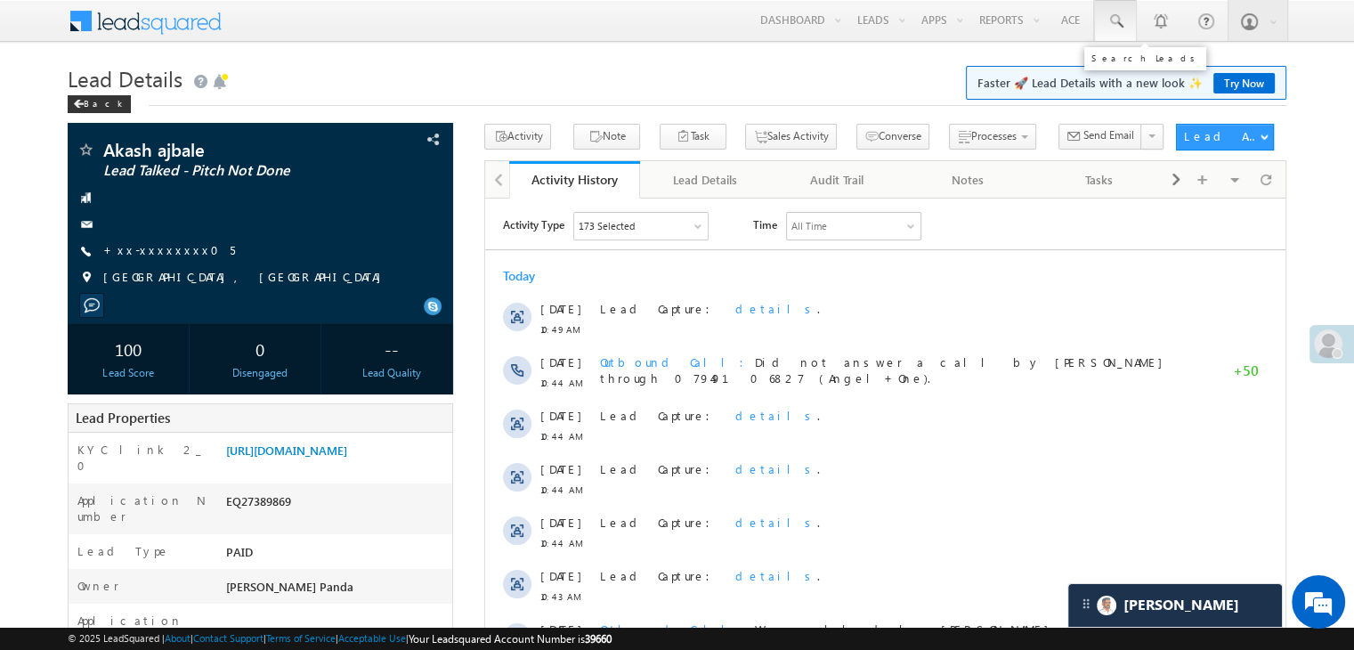
click at [1125, 20] on link at bounding box center [1115, 20] width 43 height 41
type input "9"
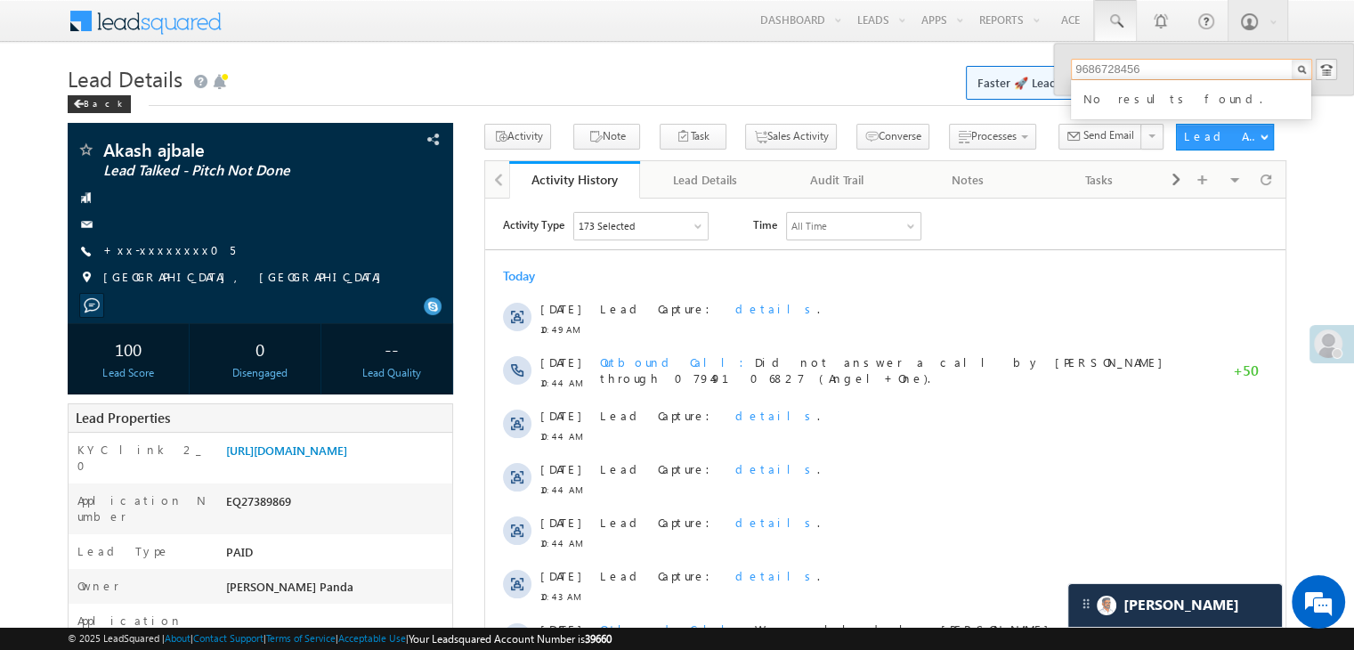
click at [1111, 61] on input "9686728456" at bounding box center [1191, 69] width 241 height 21
click at [347, 458] on link "[URL][DOMAIN_NAME]" at bounding box center [286, 449] width 121 height 15
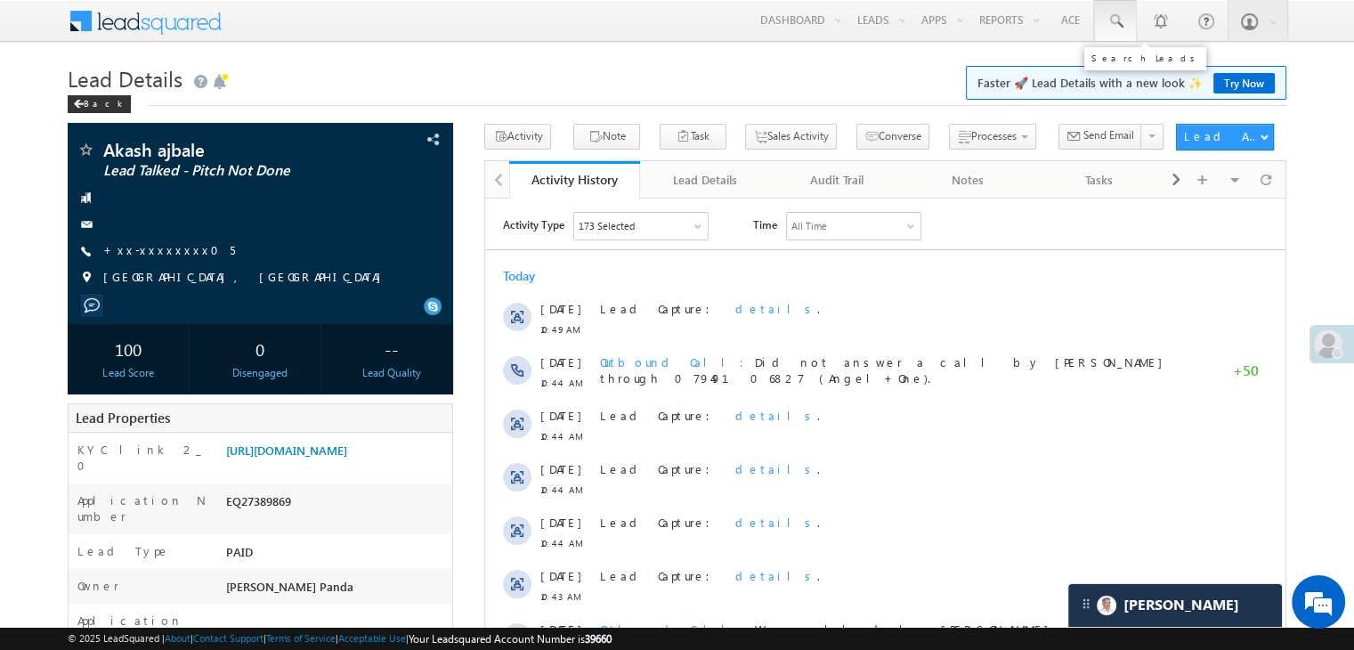
click at [1115, 15] on span at bounding box center [1116, 21] width 18 height 18
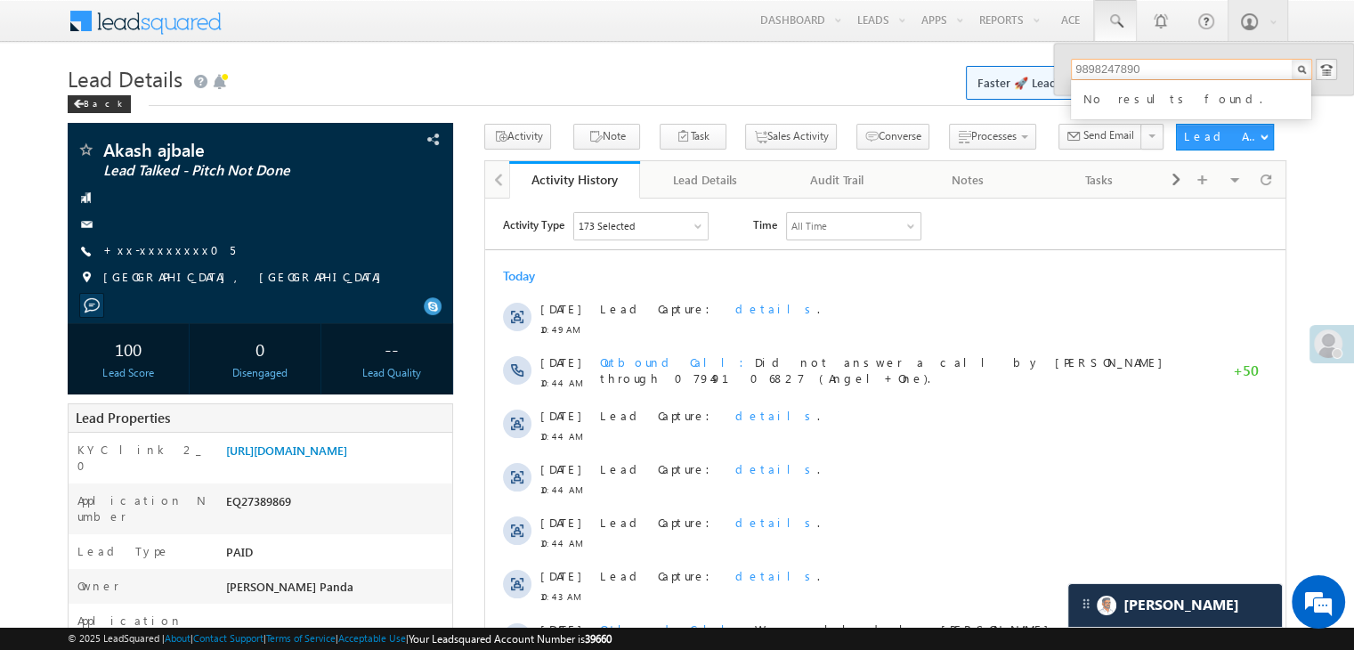
click at [1097, 59] on input "9898247890" at bounding box center [1191, 69] width 241 height 21
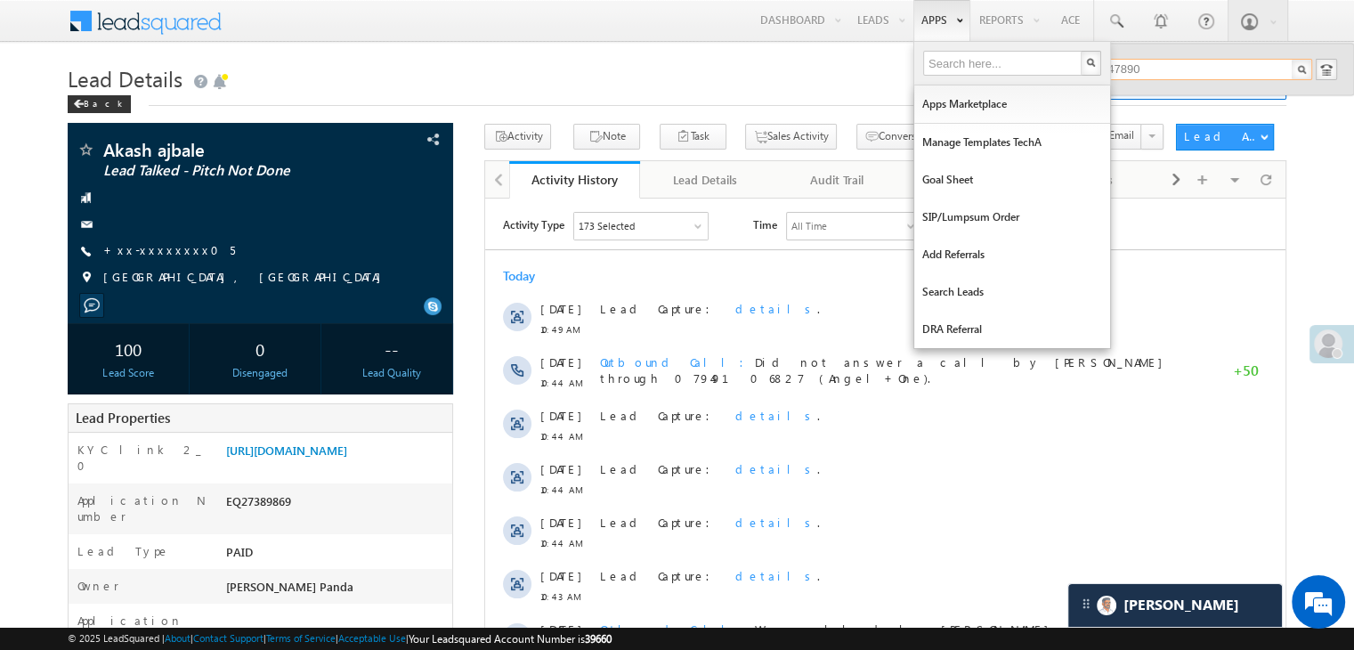
type input "9898247890"
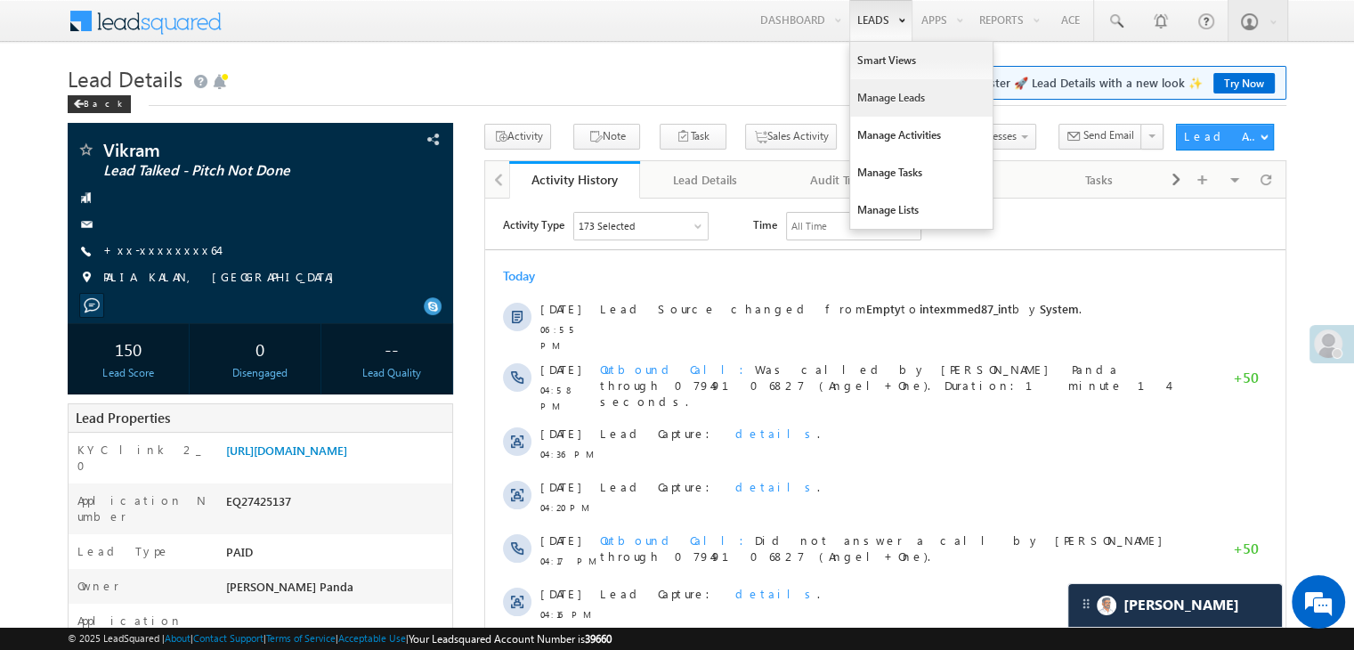
click at [896, 88] on link "Manage Leads" at bounding box center [921, 97] width 142 height 37
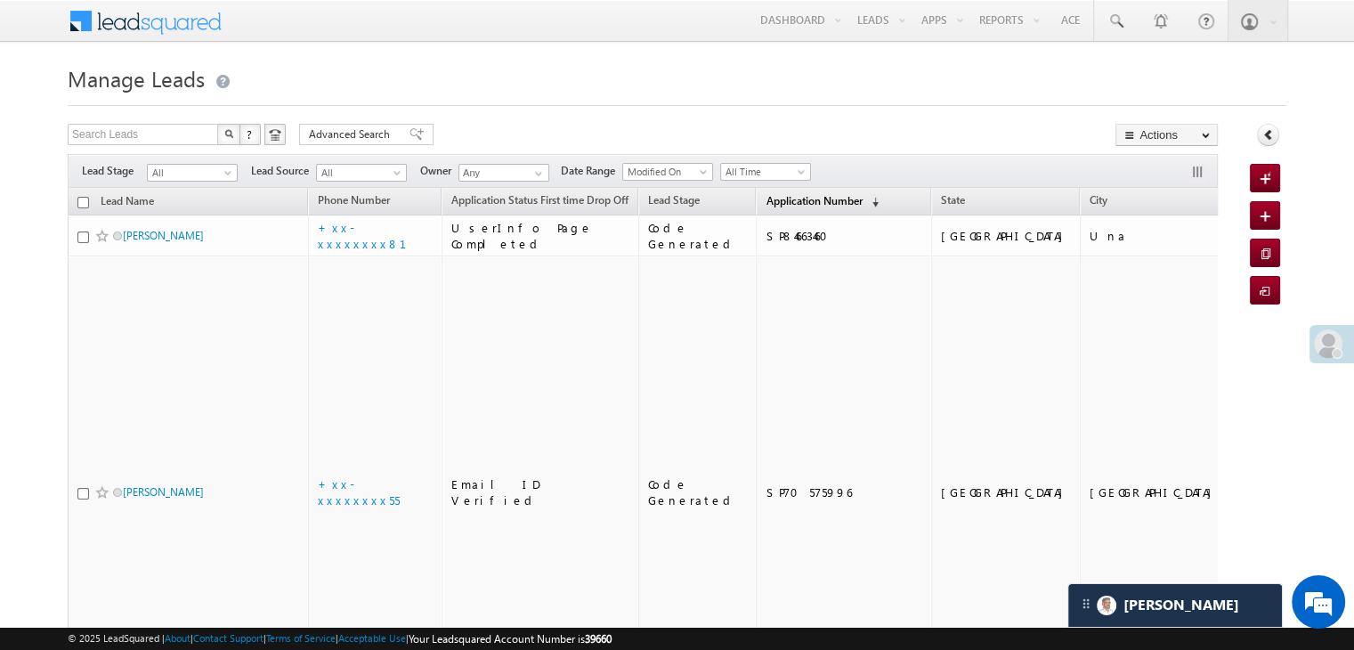
click at [793, 202] on span "Application Number" at bounding box center [814, 200] width 96 height 13
click at [782, 199] on span "Application Number" at bounding box center [814, 200] width 96 height 13
click at [766, 200] on span "Application Number" at bounding box center [814, 200] width 96 height 13
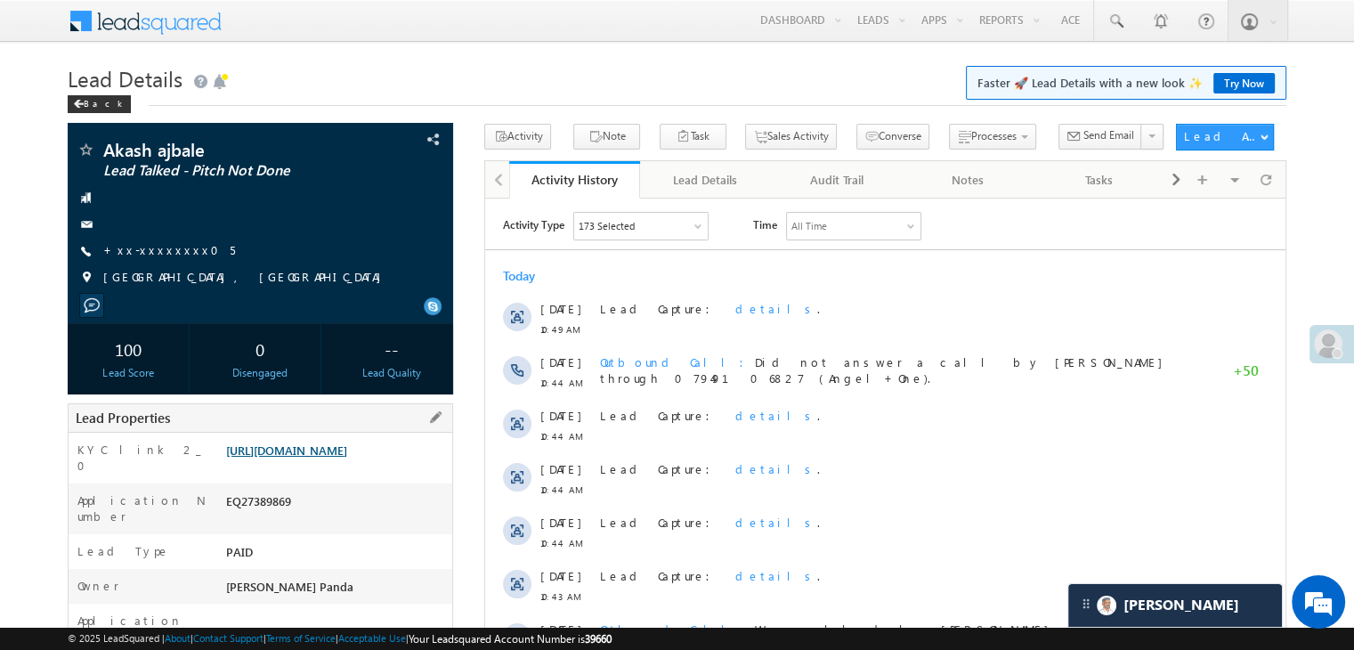
click at [347, 458] on link "[URL][DOMAIN_NAME]" at bounding box center [286, 449] width 121 height 15
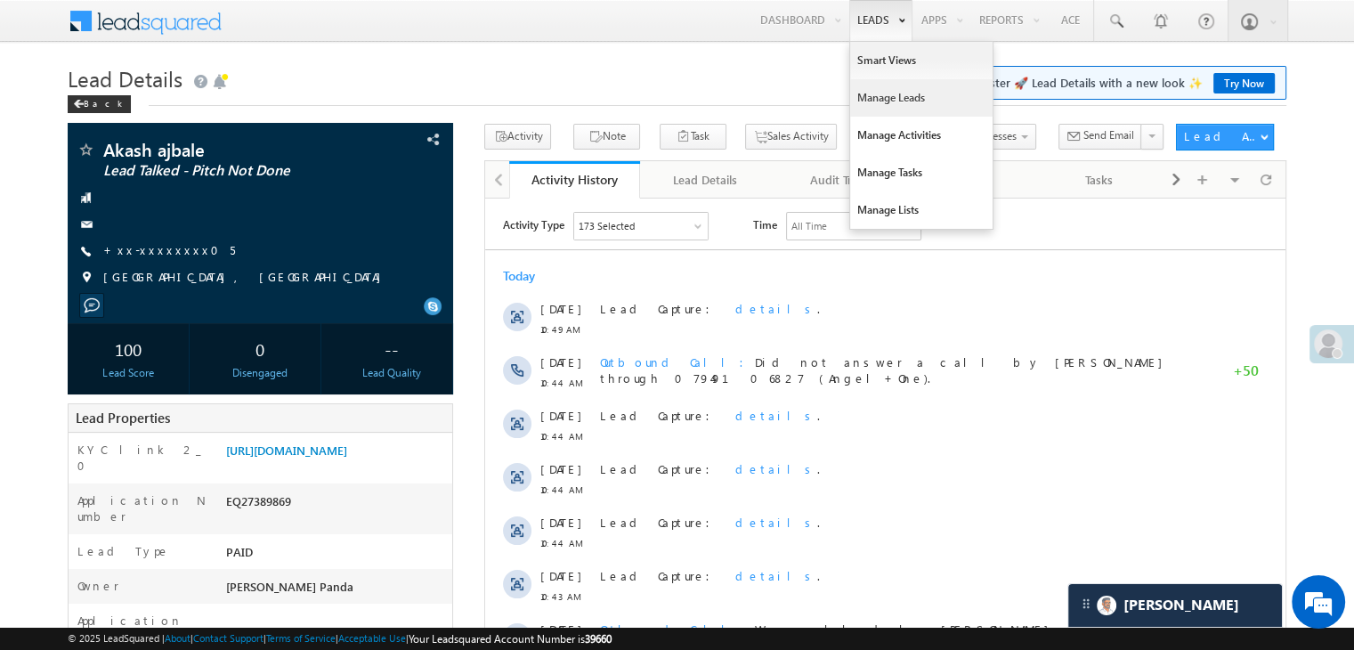
click at [865, 96] on link "Manage Leads" at bounding box center [921, 97] width 142 height 37
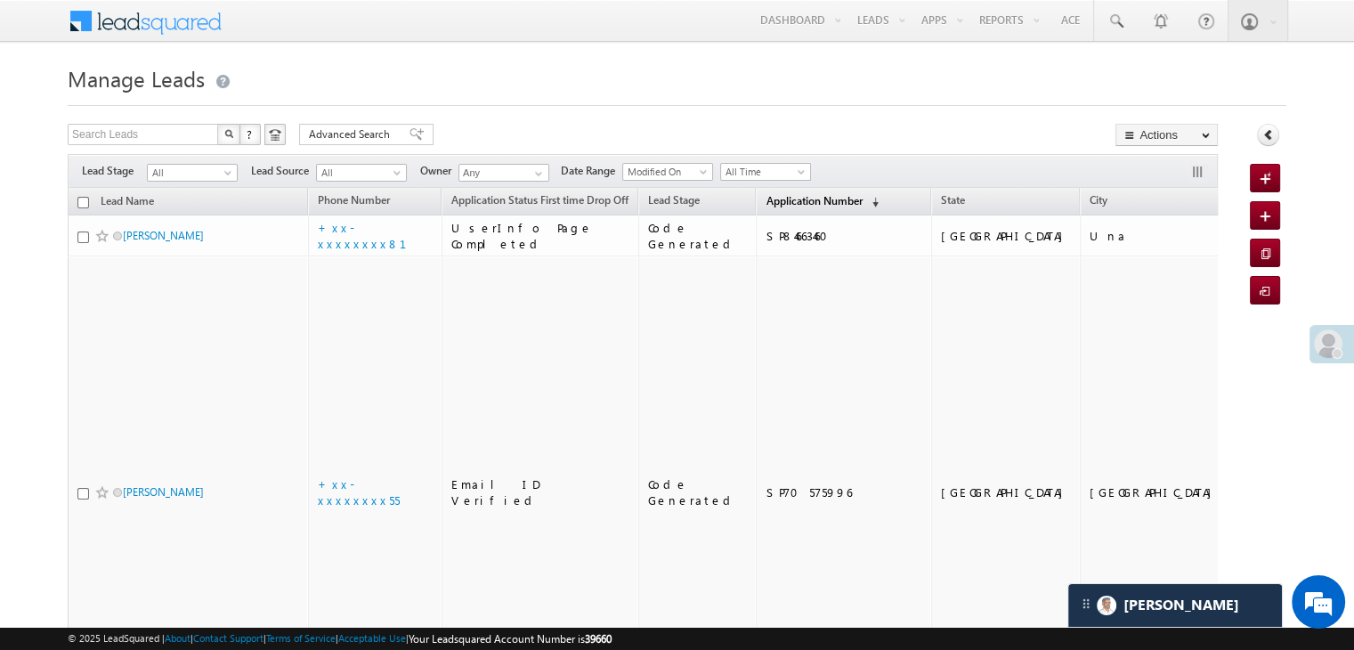
click at [766, 203] on span "Application Number" at bounding box center [814, 200] width 96 height 13
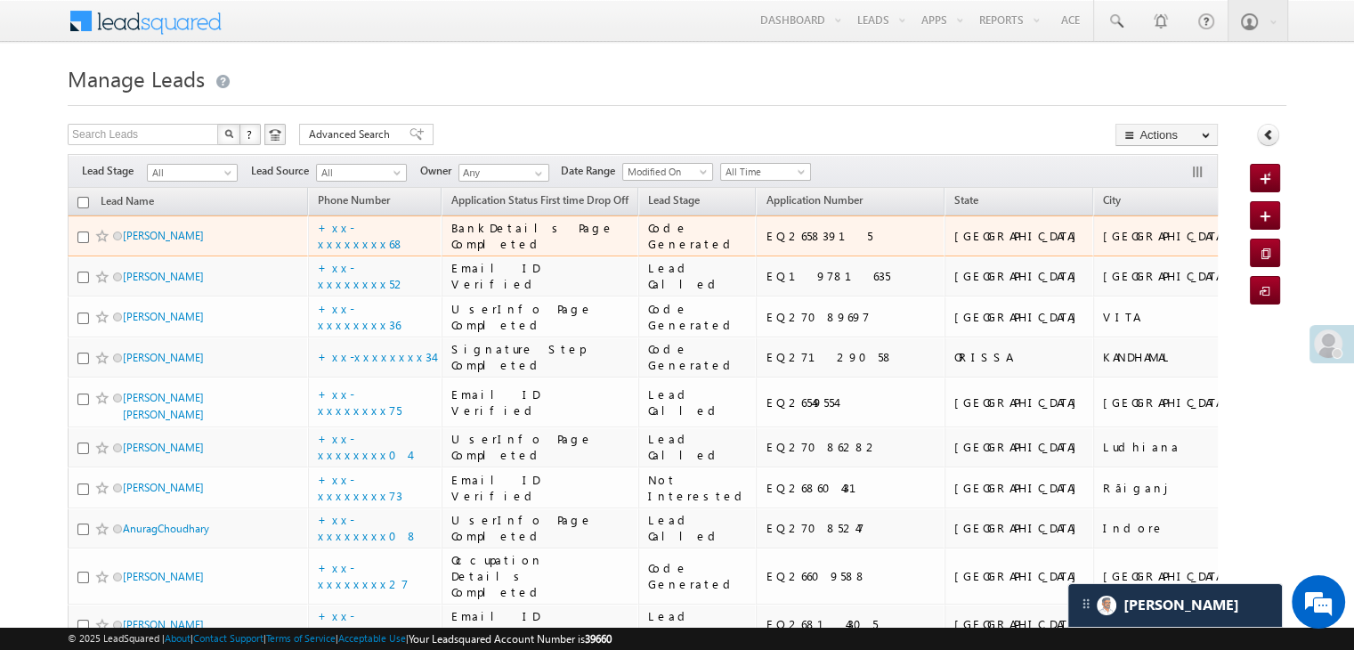
scroll to position [178, 0]
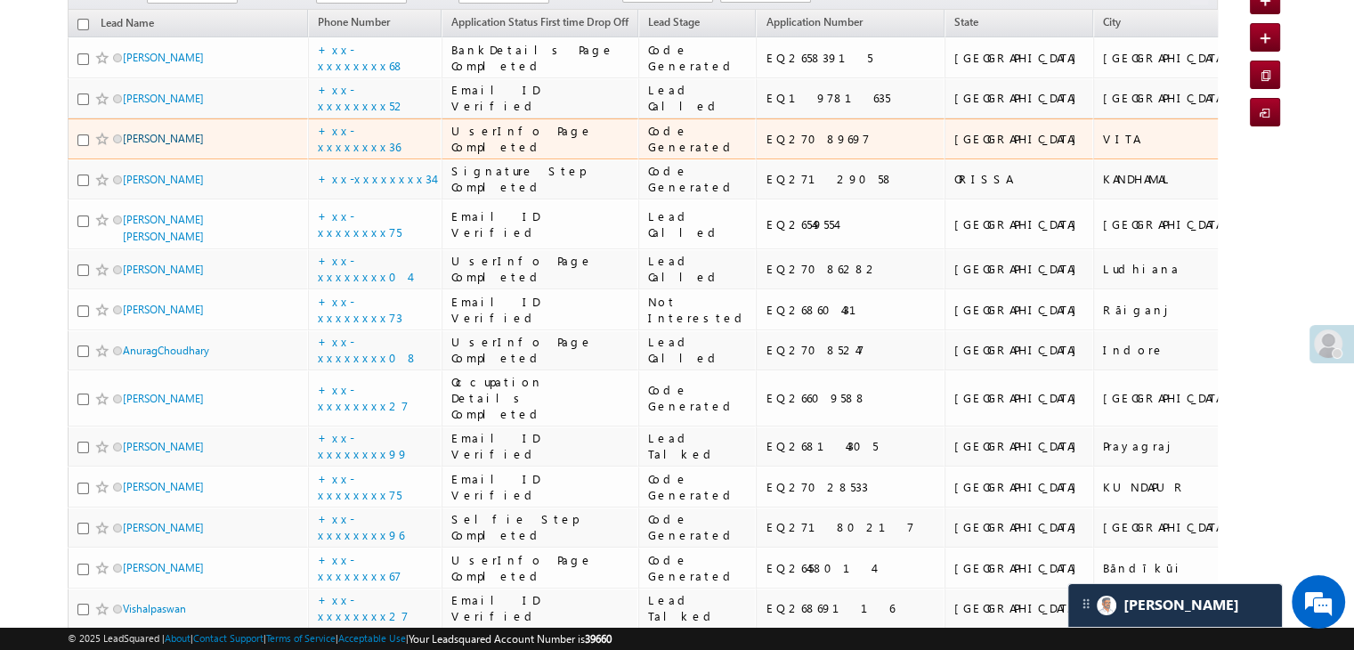
click at [168, 145] on link "Nivas Dhende" at bounding box center [163, 138] width 81 height 13
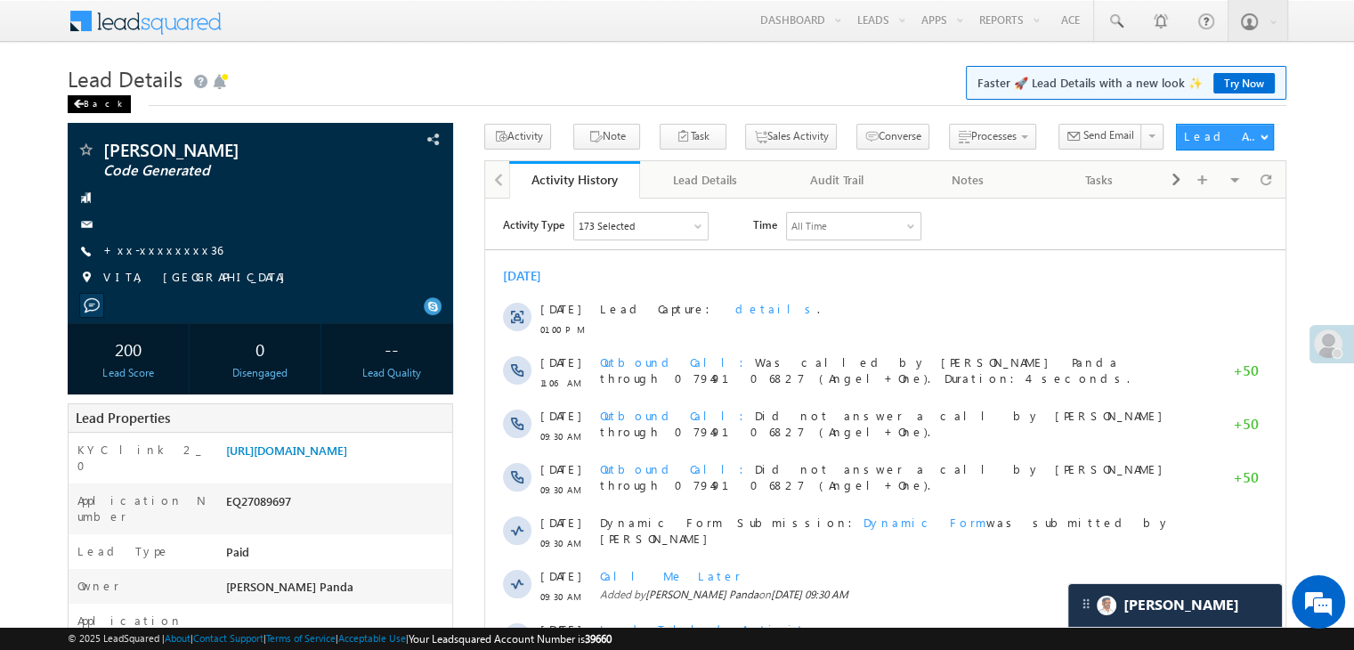
click at [93, 102] on div "Back" at bounding box center [99, 104] width 63 height 18
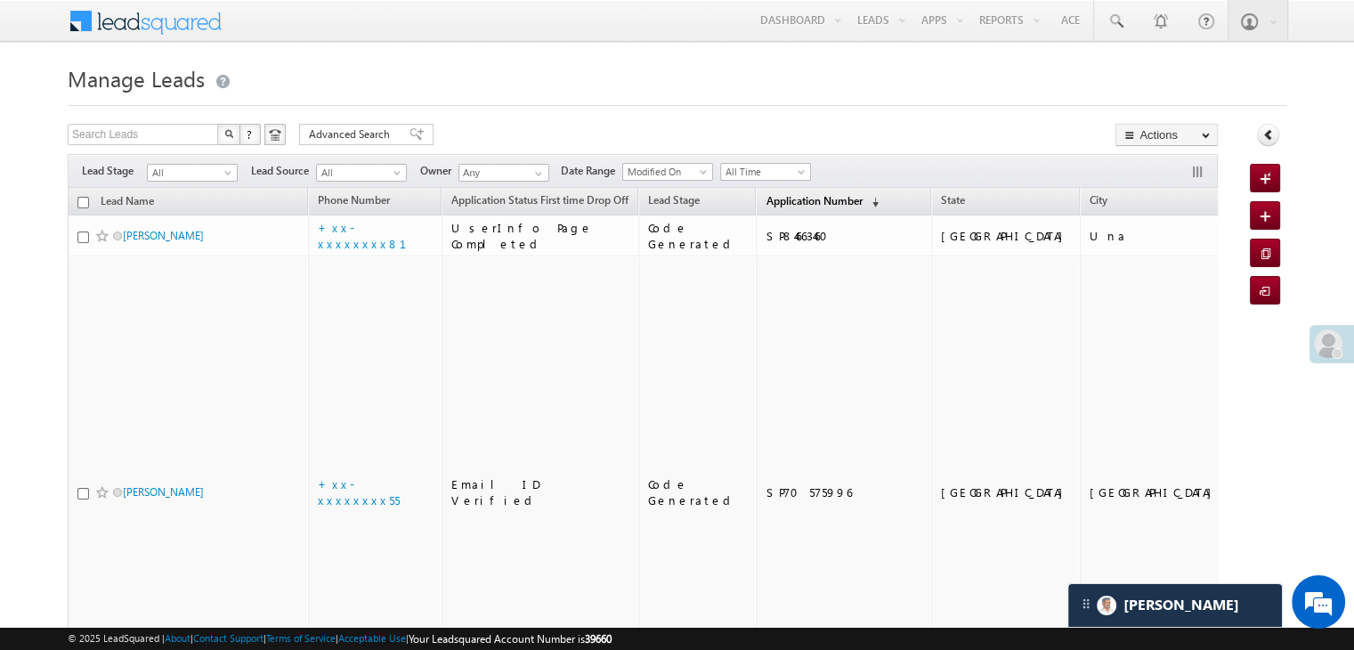
click at [770, 194] on span "Application Number" at bounding box center [814, 200] width 96 height 13
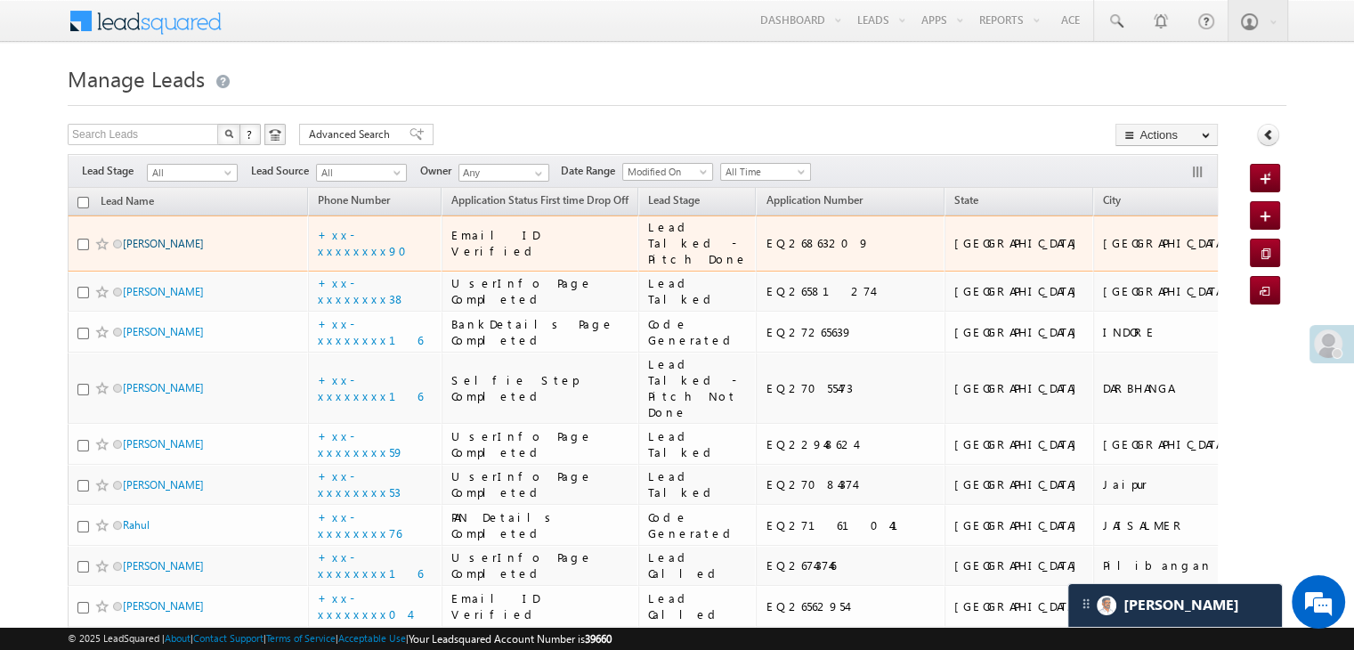
click at [177, 250] on link "[PERSON_NAME]" at bounding box center [163, 243] width 81 height 13
drag, startPoint x: 177, startPoint y: 270, endPoint x: 147, endPoint y: 269, distance: 30.3
click at [147, 250] on link "[PERSON_NAME]" at bounding box center [163, 243] width 81 height 13
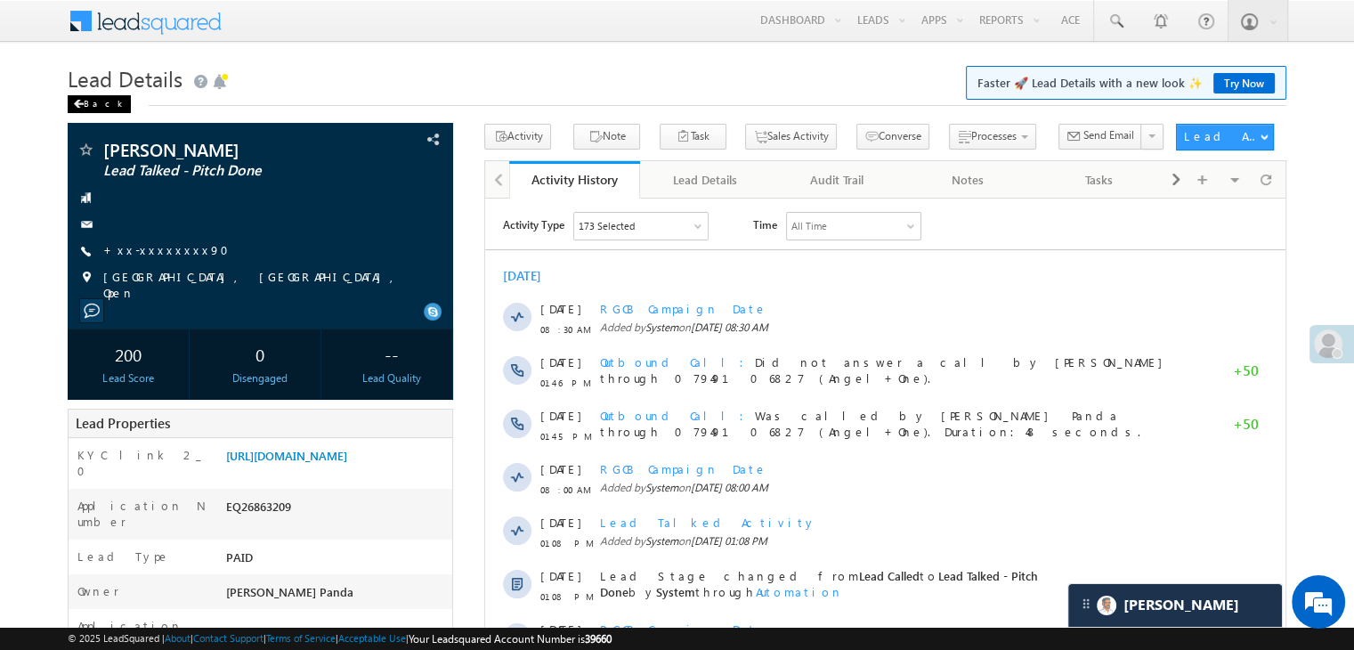
click at [99, 101] on div "Back" at bounding box center [99, 104] width 63 height 18
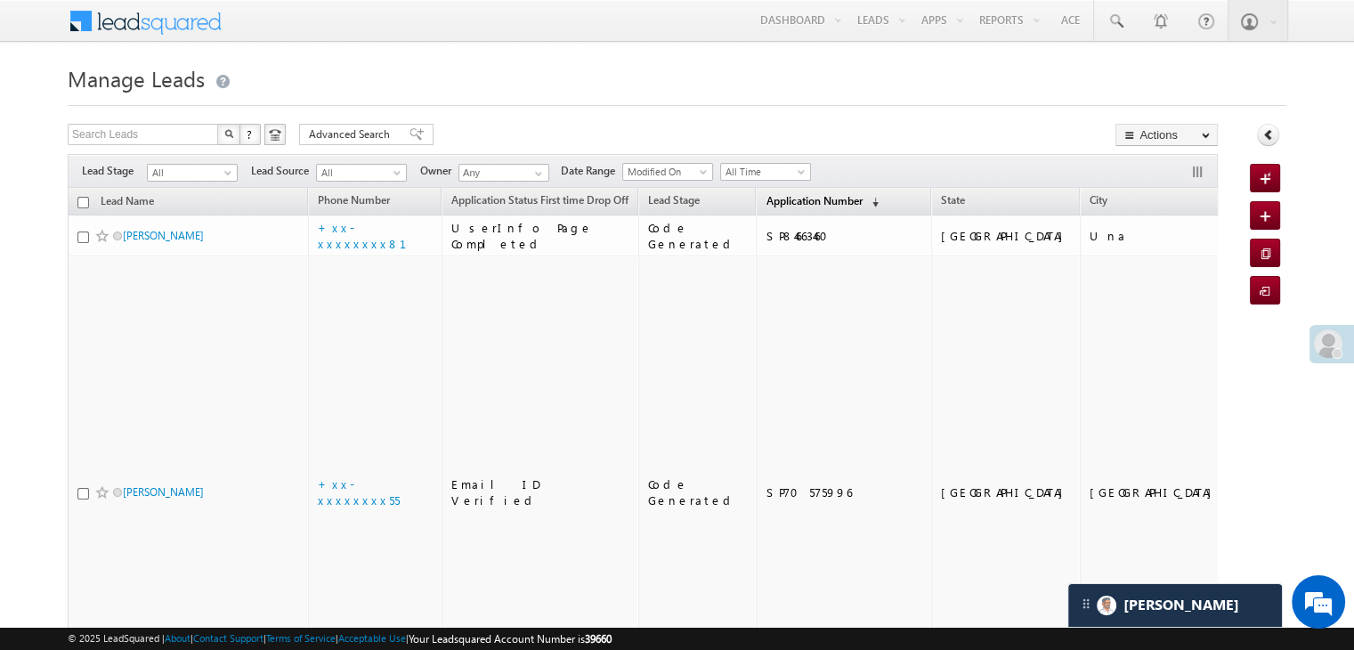
click at [766, 195] on span "Application Number" at bounding box center [814, 200] width 96 height 13
